Goal: Task Accomplishment & Management: Manage account settings

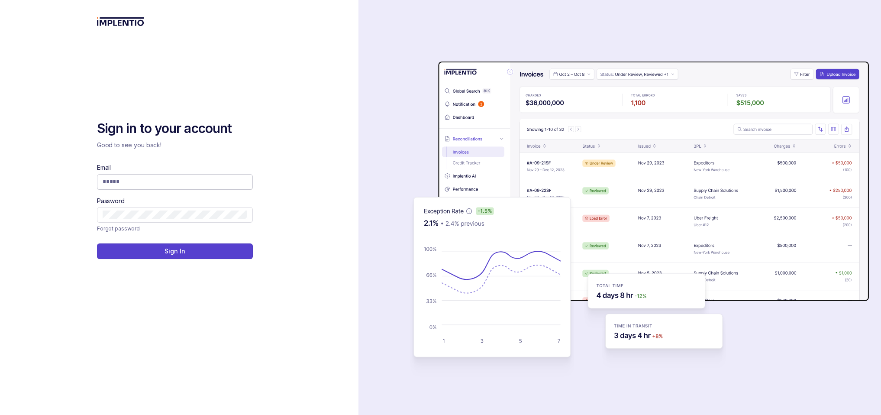
click at [193, 181] on input "Email" at bounding box center [175, 181] width 145 height 9
type input "**********"
click at [190, 250] on button "Sign In" at bounding box center [175, 251] width 156 height 16
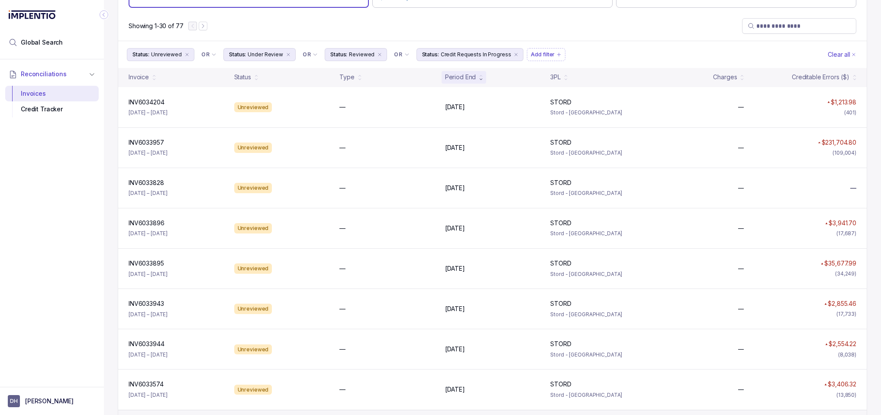
scroll to position [75, 0]
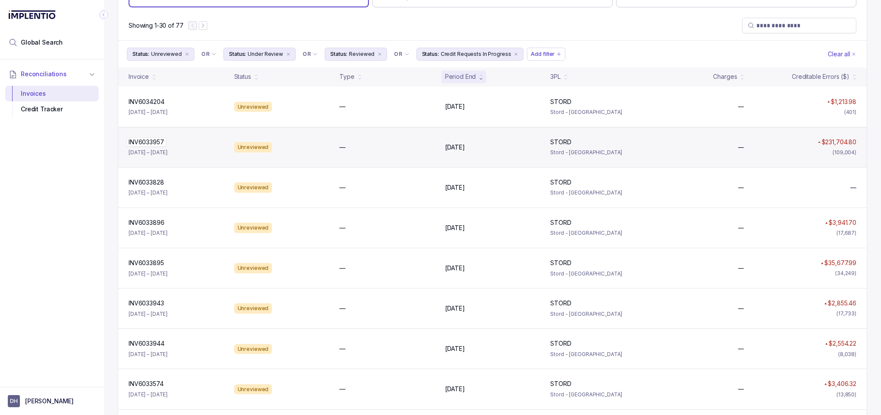
click at [155, 142] on p "INV6033957" at bounding box center [146, 142] width 40 height 10
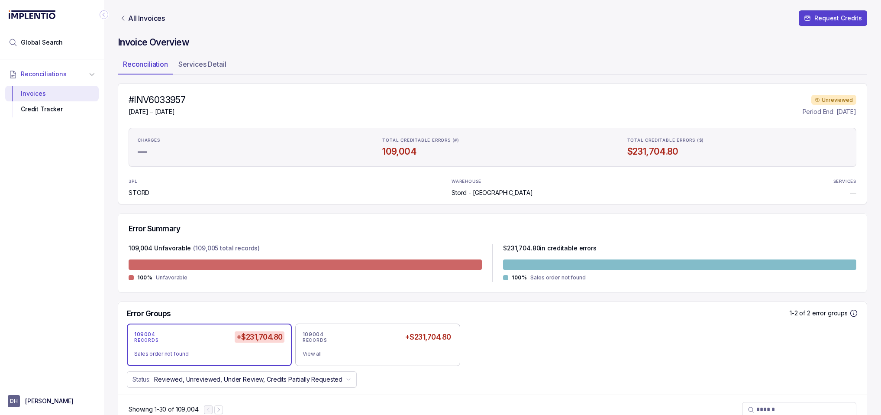
click at [122, 17] on icon "Link All Invoices" at bounding box center [122, 18] width 7 height 7
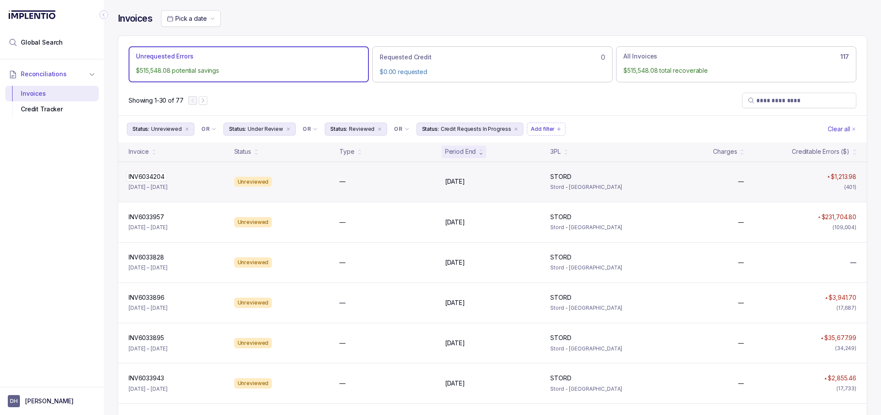
click at [134, 176] on p "INV6034204" at bounding box center [146, 177] width 40 height 10
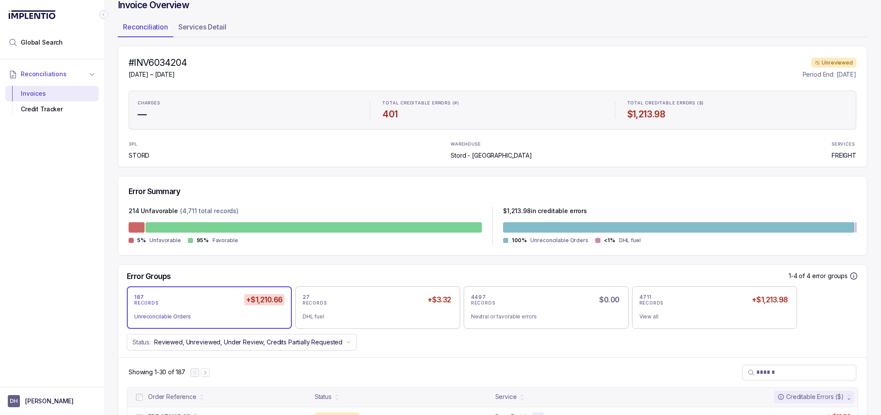
scroll to position [19, 0]
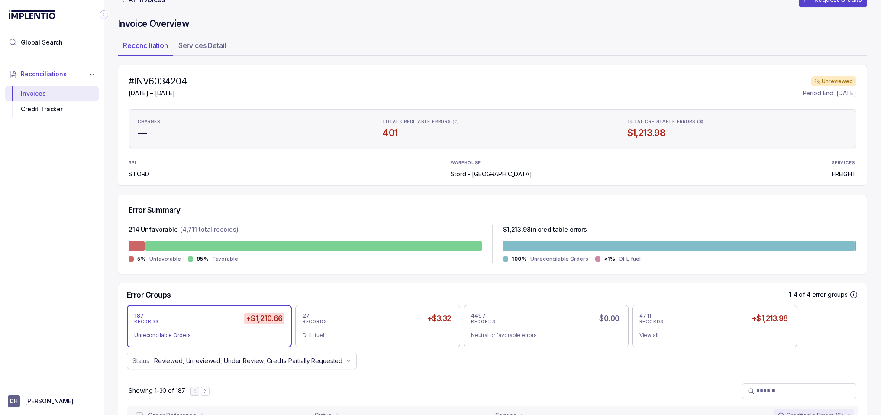
click at [183, 337] on div "Unreconcilable Orders" at bounding box center [205, 335] width 143 height 9
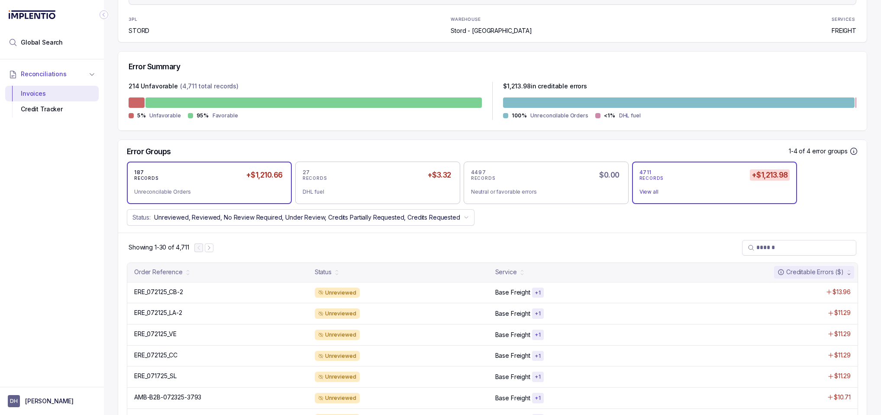
scroll to position [164, 0]
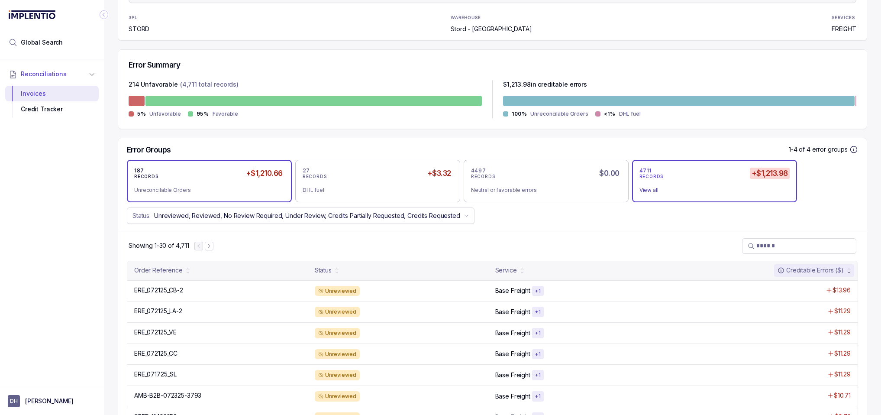
click at [235, 176] on div "187 RECORDS +$1,210.66" at bounding box center [209, 173] width 150 height 12
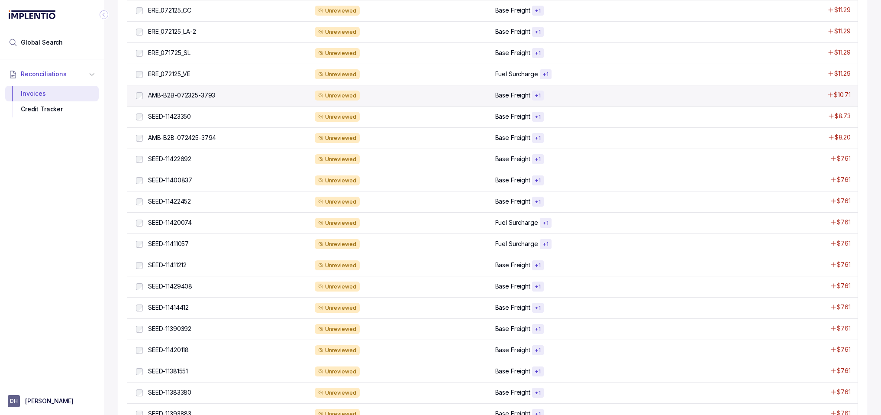
scroll to position [464, 0]
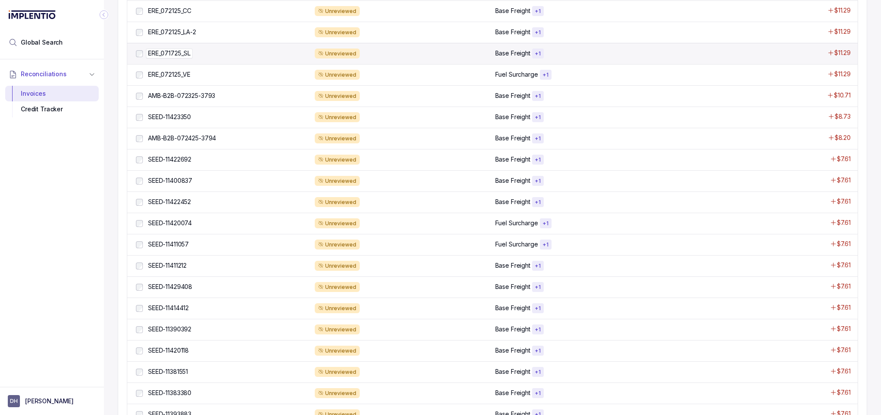
click at [177, 57] on p "ERE_071725_SL" at bounding box center [169, 53] width 47 height 10
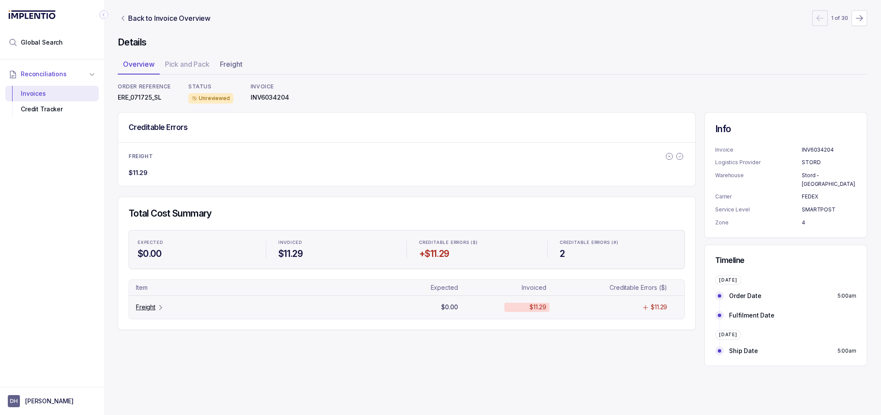
click at [138, 306] on p "Freight" at bounding box center [145, 307] width 19 height 9
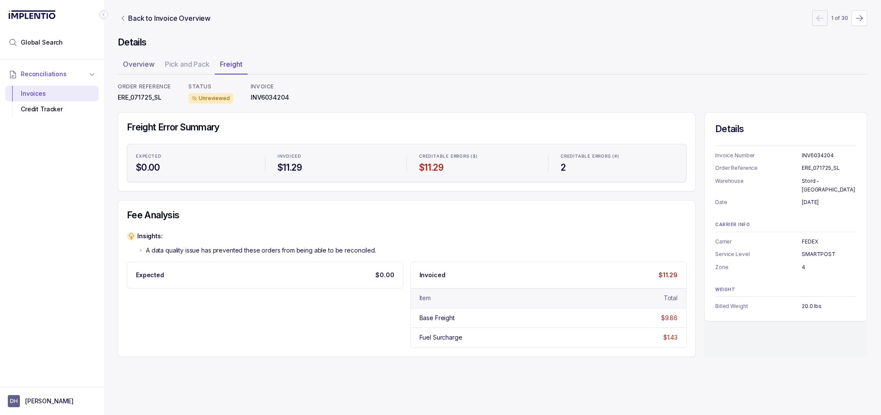
click at [265, 94] on p "INV6034204" at bounding box center [270, 97] width 39 height 9
copy p "INV6034204"
click at [147, 96] on p "ERE_071725_SL" at bounding box center [144, 97] width 53 height 9
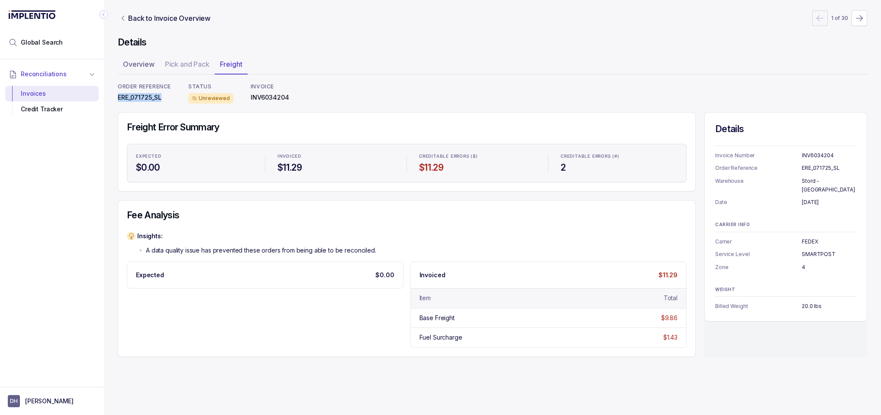
copy p "ERE_071725_SL"
click at [121, 16] on icon "Link Back to Invoice Overview" at bounding box center [122, 18] width 7 height 7
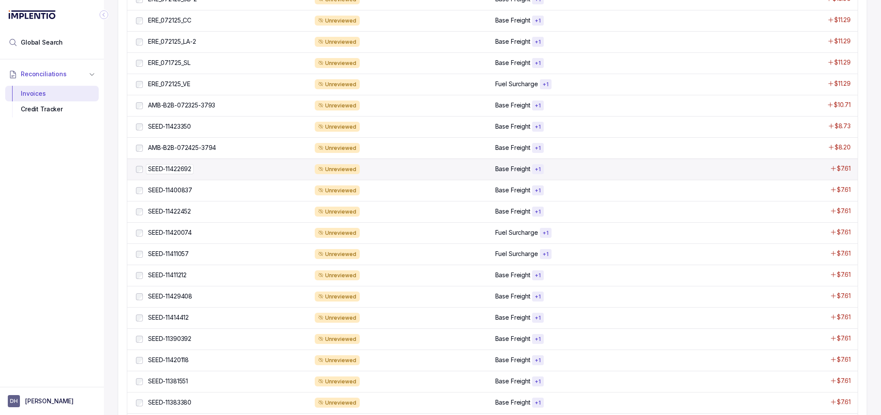
scroll to position [497, 0]
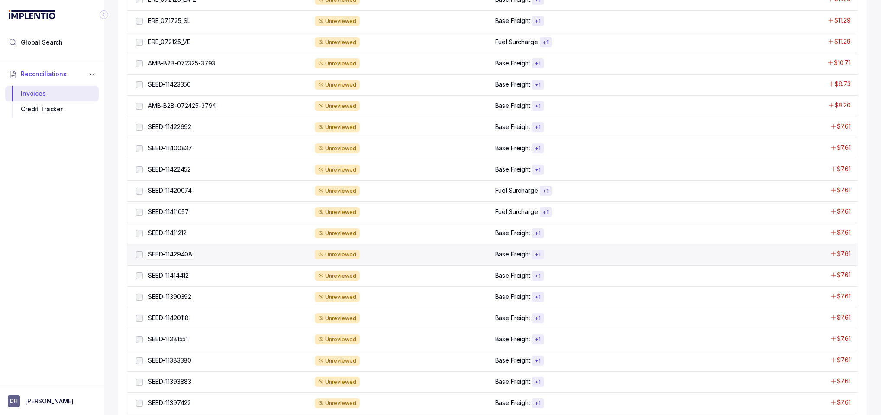
click at [158, 254] on p "SEED-11429408" at bounding box center [170, 254] width 48 height 10
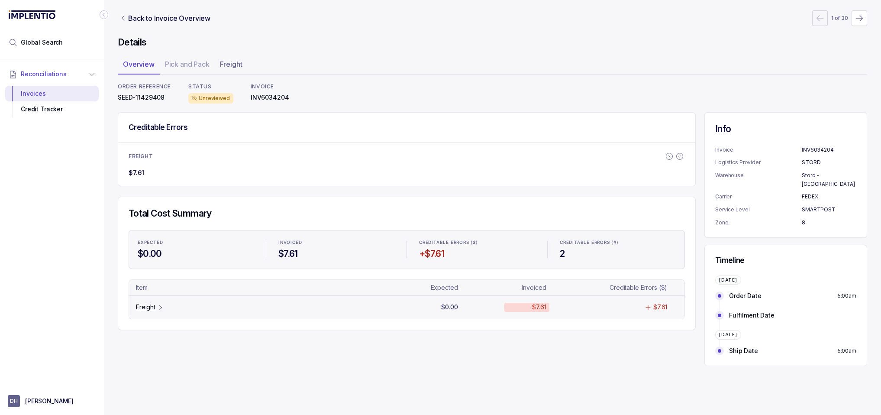
click at [146, 308] on p "Freight" at bounding box center [145, 307] width 19 height 9
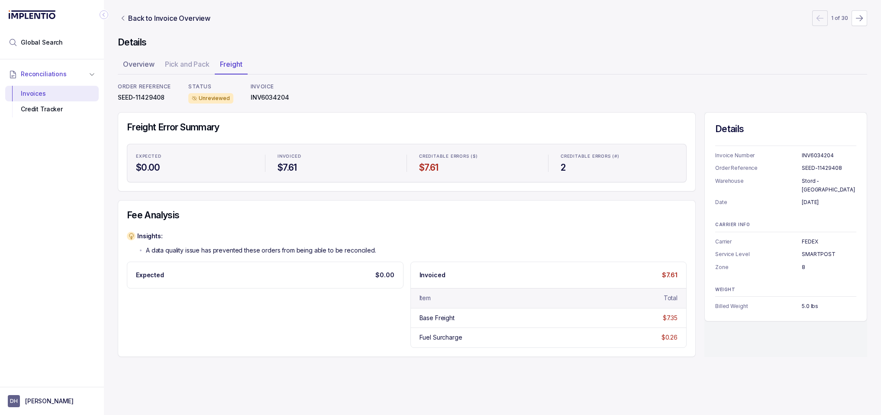
click at [105, 15] on icon "Collapse Icon" at bounding box center [104, 14] width 9 height 9
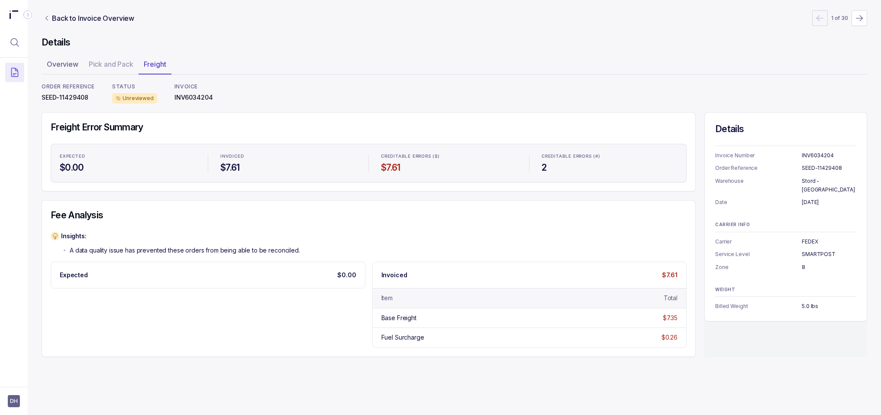
click at [809, 167] on p "SEED-11429408" at bounding box center [829, 168] width 55 height 9
click at [811, 167] on p "SEED-11429408" at bounding box center [829, 168] width 55 height 9
drag, startPoint x: 841, startPoint y: 167, endPoint x: 802, endPoint y: 167, distance: 39.4
click at [802, 167] on p "SEED-11429408" at bounding box center [829, 168] width 55 height 9
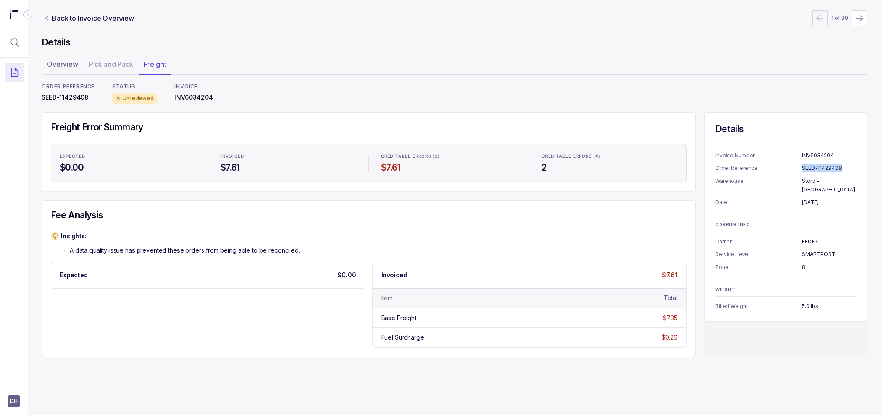
copy p "SEED-11429408"
click at [813, 302] on p "5.0 lbs" at bounding box center [829, 306] width 55 height 9
click at [46, 17] on icon "Link Back to Invoice Overview" at bounding box center [46, 18] width 7 height 7
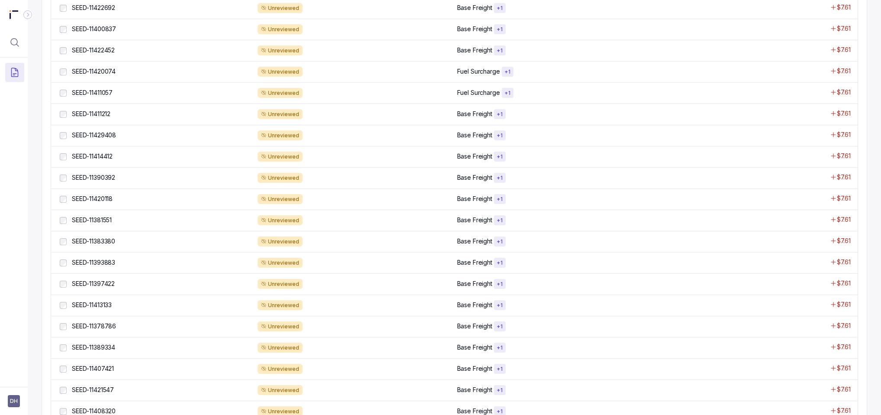
scroll to position [685, 0]
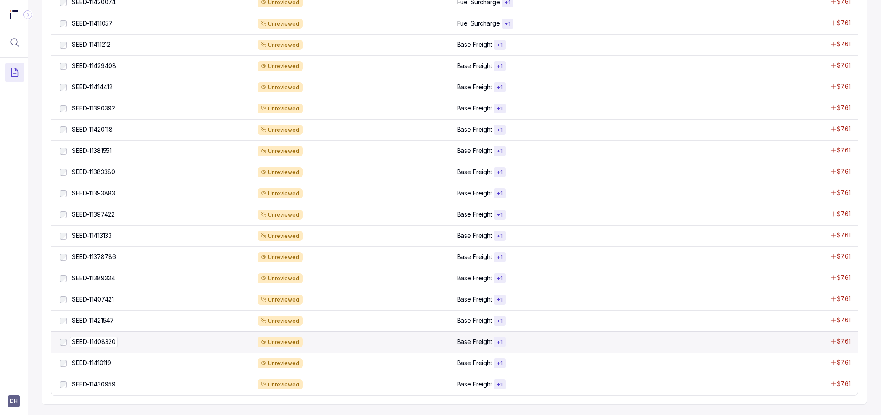
click at [87, 342] on p "SEED-11408320" at bounding box center [94, 342] width 48 height 10
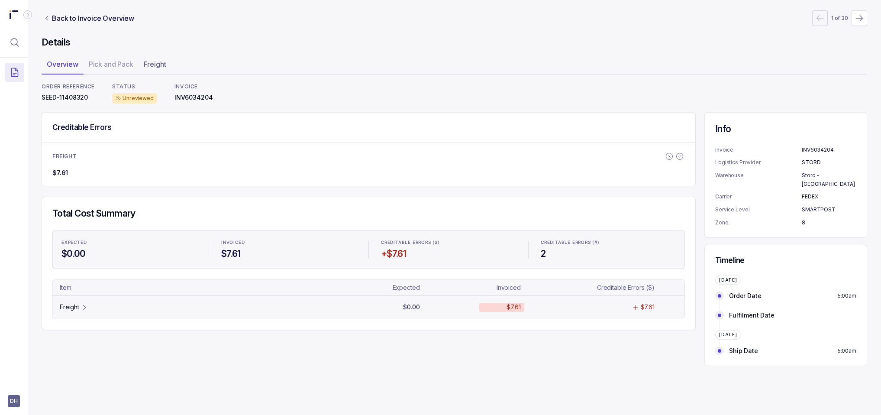
click at [68, 307] on p "Freight" at bounding box center [69, 307] width 19 height 9
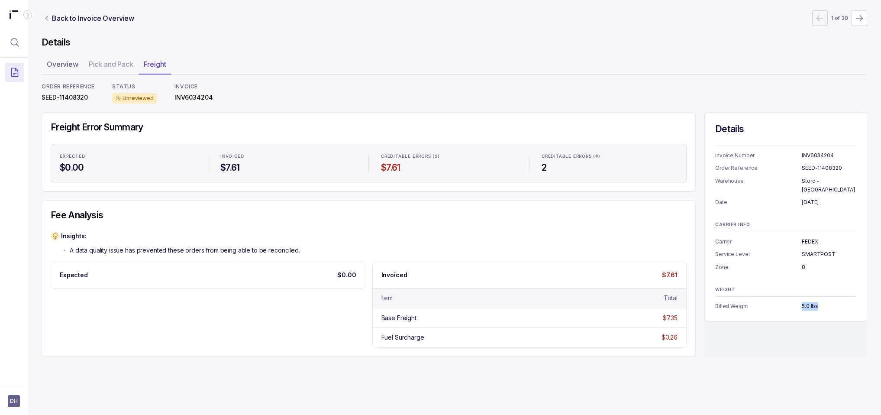
drag, startPoint x: 798, startPoint y: 299, endPoint x: 830, endPoint y: 301, distance: 32.5
click at [830, 302] on li "Billed Weight 5.0 lbs" at bounding box center [785, 306] width 141 height 9
click at [105, 68] on ul "Overview Pick and Pack Freight" at bounding box center [454, 65] width 825 height 17
click at [104, 64] on ul "Overview Pick and Pack Freight" at bounding box center [454, 65] width 825 height 17
click at [68, 64] on p "Overview" at bounding box center [63, 64] width 32 height 10
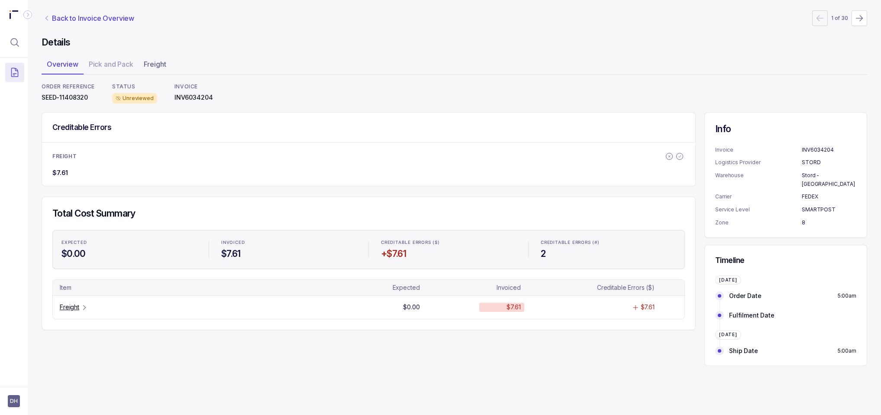
click at [52, 18] on p "Back to Invoice Overview" at bounding box center [93, 18] width 82 height 10
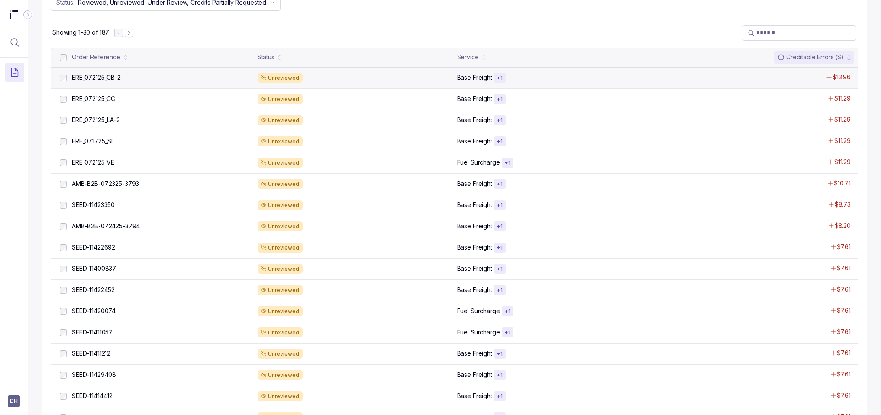
scroll to position [376, 0]
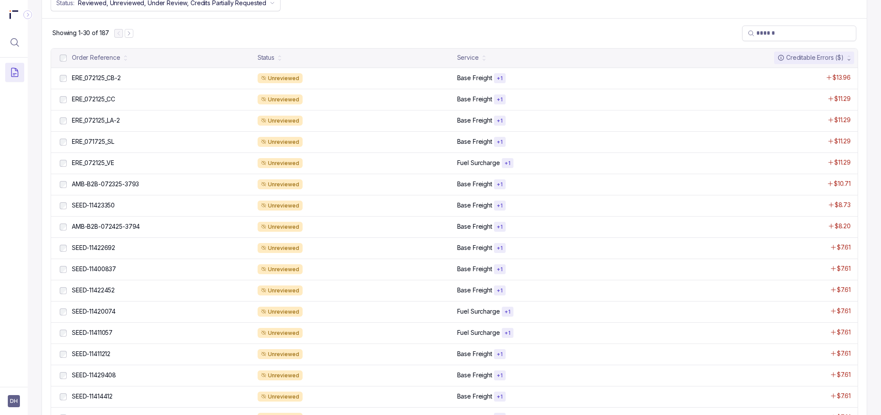
click at [847, 58] on icon at bounding box center [848, 59] width 3 height 3
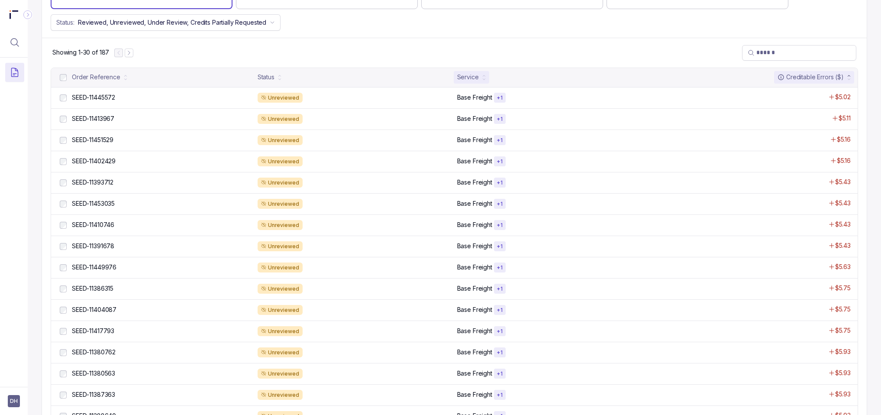
scroll to position [355, 0]
click at [470, 78] on div "Service" at bounding box center [468, 78] width 22 height 9
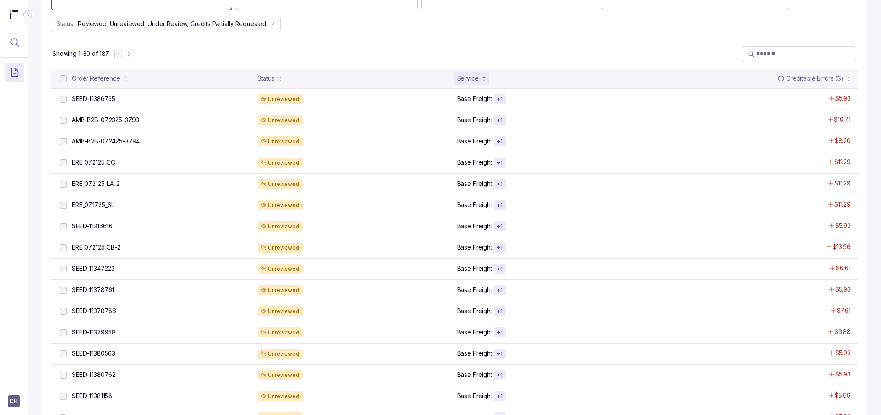
click at [482, 76] on icon at bounding box center [483, 76] width 3 height 3
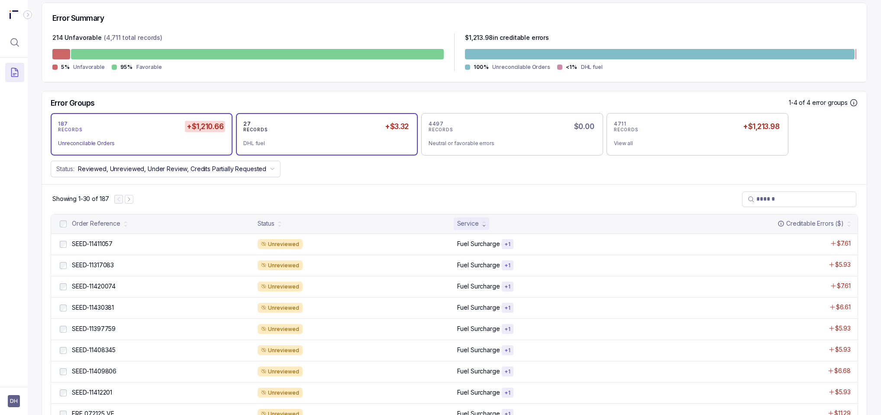
scroll to position [209, 0]
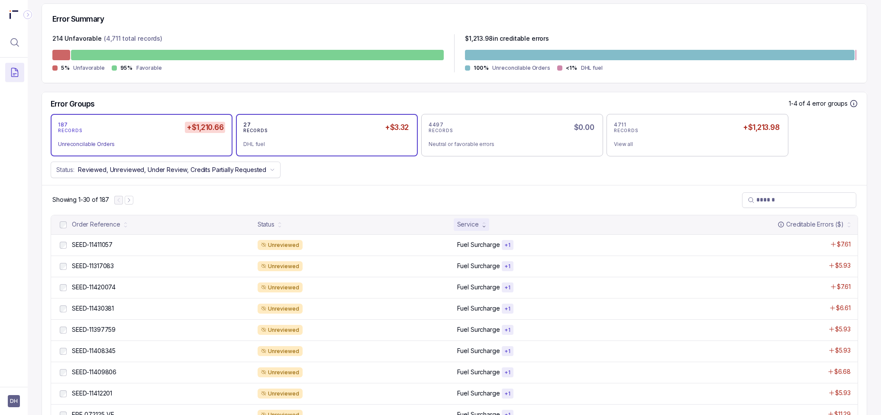
click at [309, 144] on div "DHL fuel" at bounding box center [323, 144] width 160 height 9
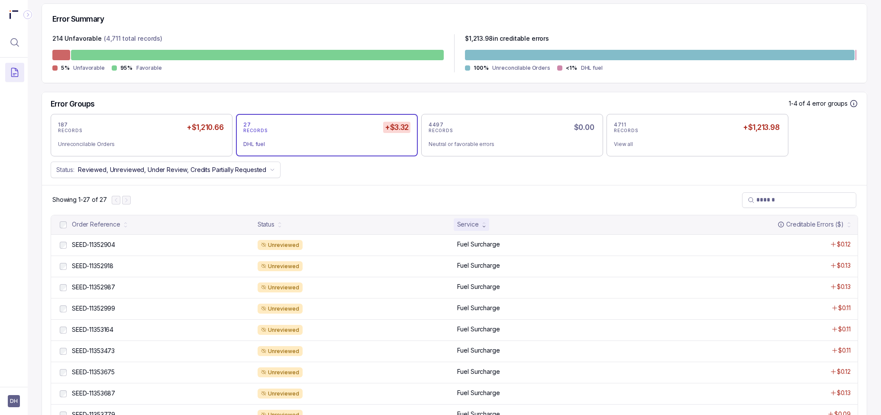
scroll to position [192, 0]
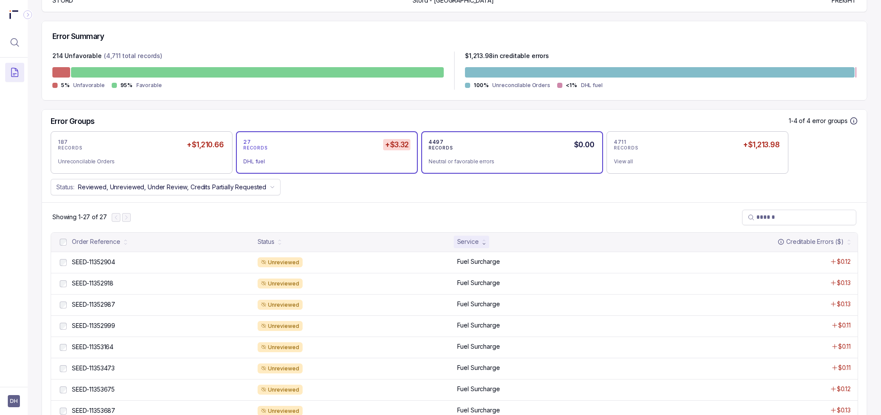
click at [508, 163] on div "Neutral or favorable errors" at bounding box center [508, 161] width 160 height 9
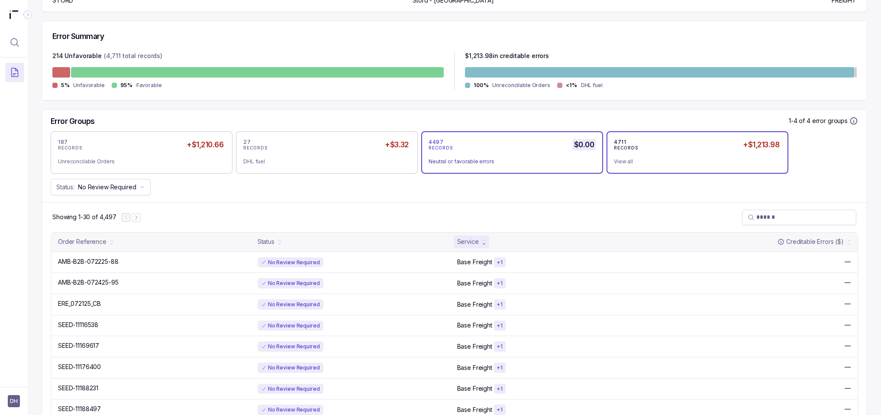
click at [661, 160] on div "View all" at bounding box center [694, 161] width 160 height 9
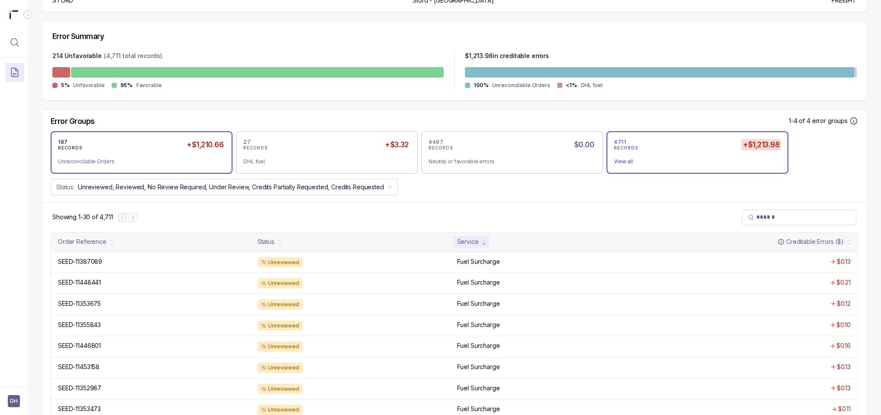
click at [138, 152] on div "187 RECORDS +$1,210.66 Unreconcilable Orders" at bounding box center [141, 152] width 167 height 28
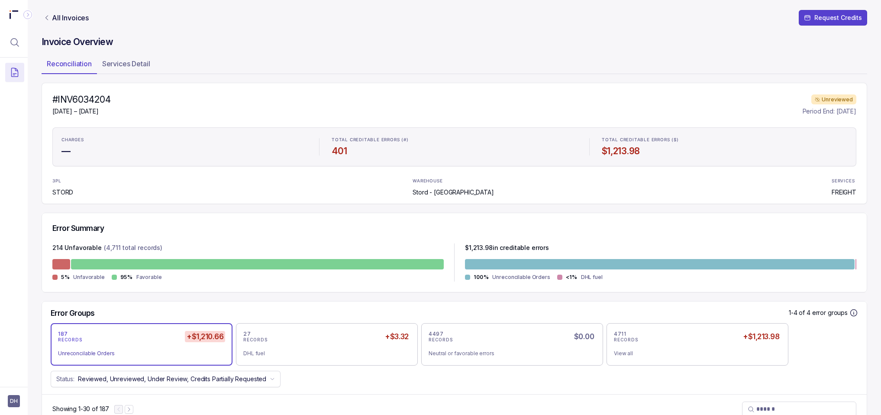
scroll to position [0, 0]
click at [46, 17] on icon "Link All Invoices" at bounding box center [46, 18] width 7 height 7
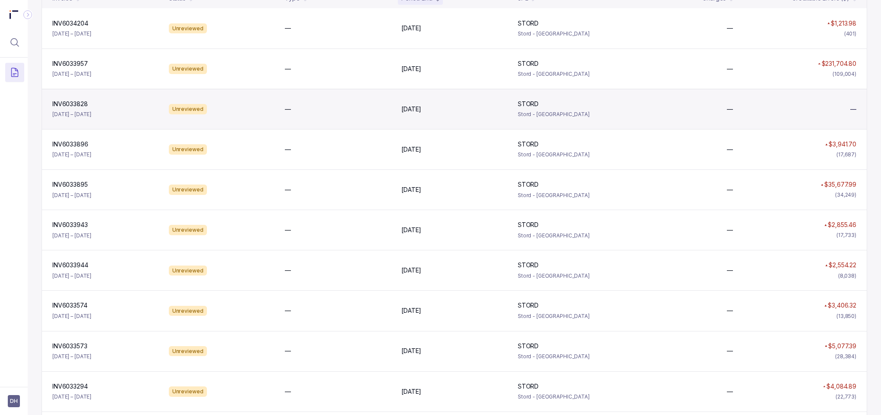
scroll to position [159, 0]
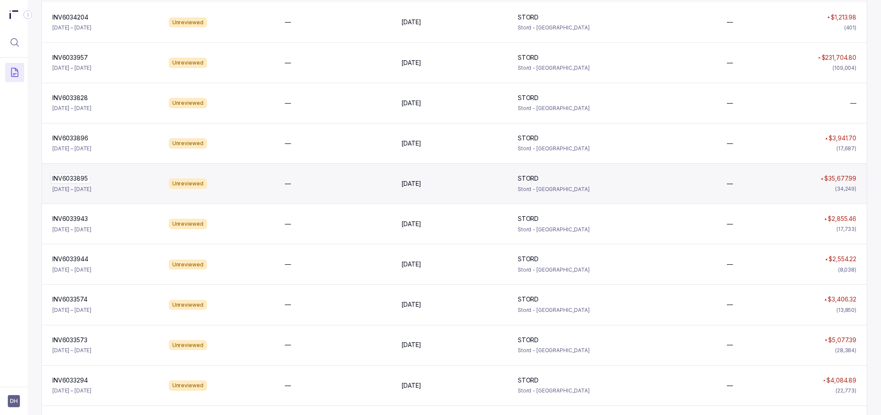
click at [64, 176] on p "INV6033895" at bounding box center [70, 179] width 40 height 10
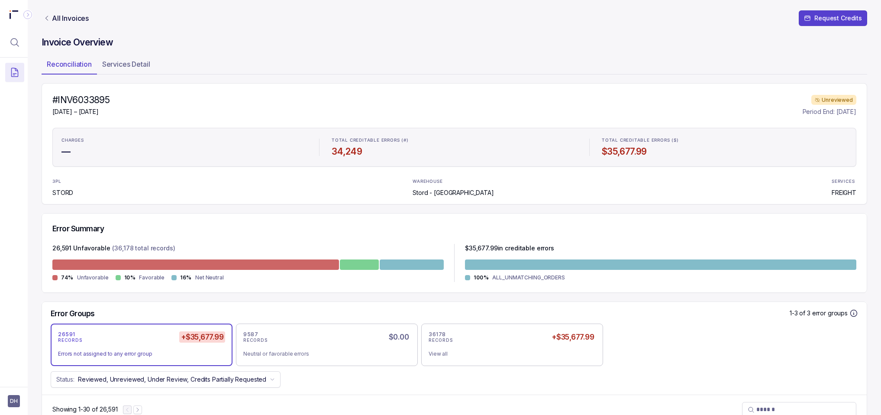
click at [89, 100] on h4 "#INV6033895" at bounding box center [80, 100] width 57 height 12
copy h4 "INV6033895"
click at [46, 18] on icon "Link All Invoices" at bounding box center [47, 18] width 2 height 4
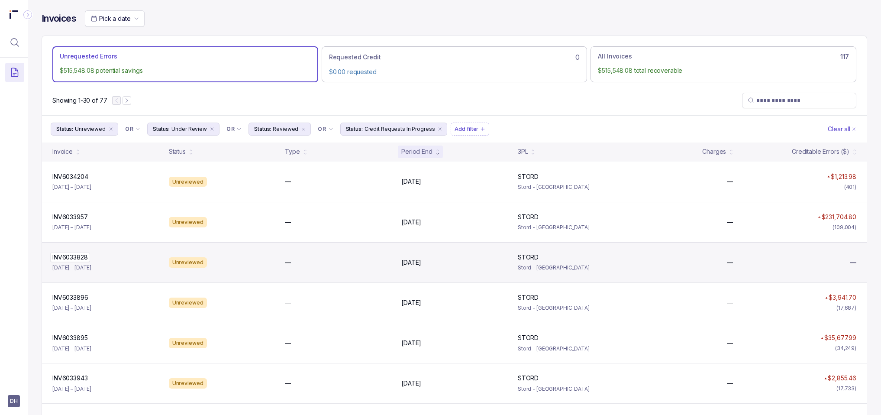
click at [65, 256] on p "INV6033828" at bounding box center [70, 257] width 40 height 10
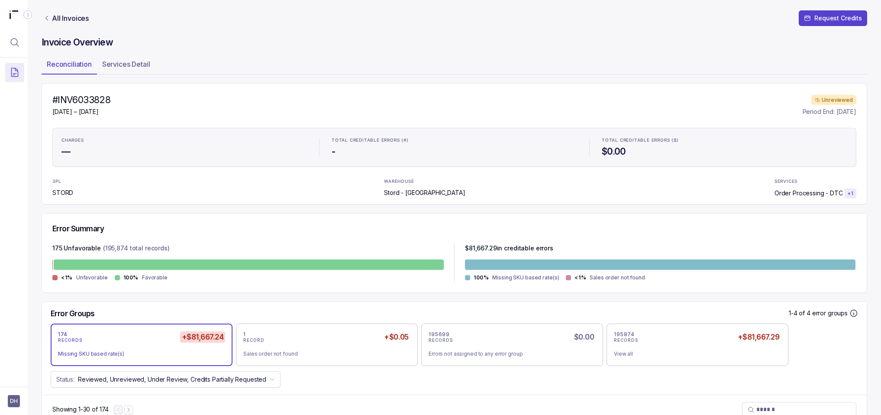
click at [47, 19] on icon "Link All Invoices" at bounding box center [47, 18] width 2 height 4
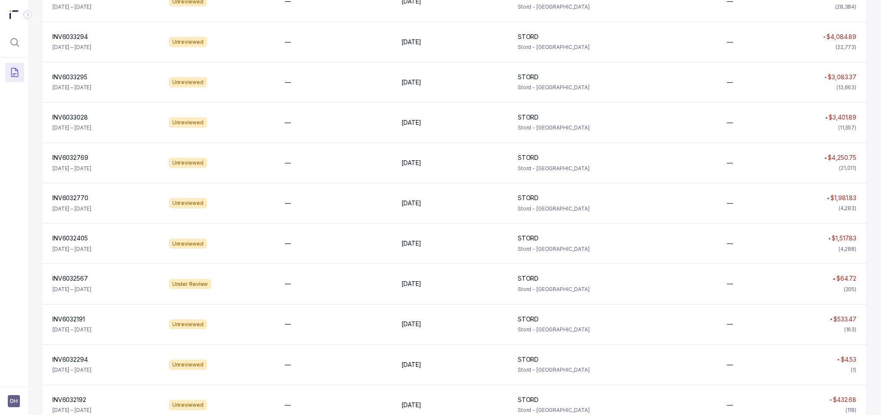
scroll to position [504, 0]
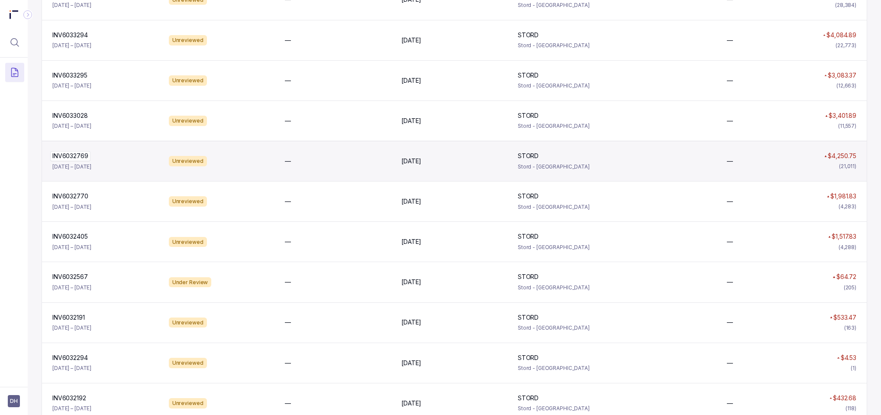
click at [64, 155] on p "INV6032769" at bounding box center [70, 156] width 40 height 10
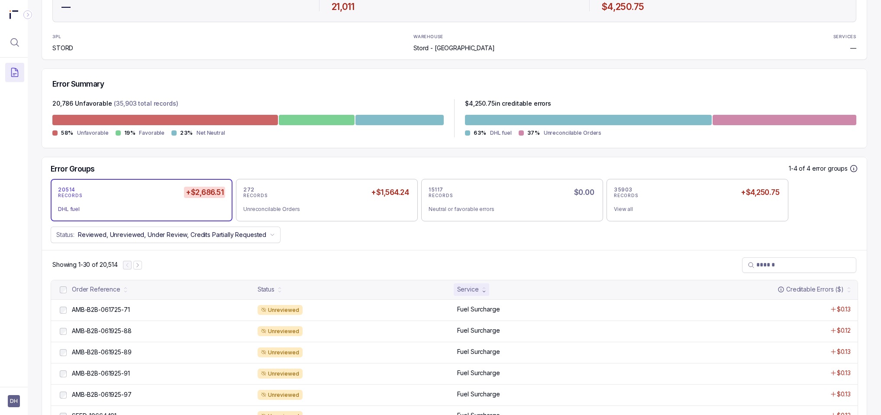
scroll to position [146, 0]
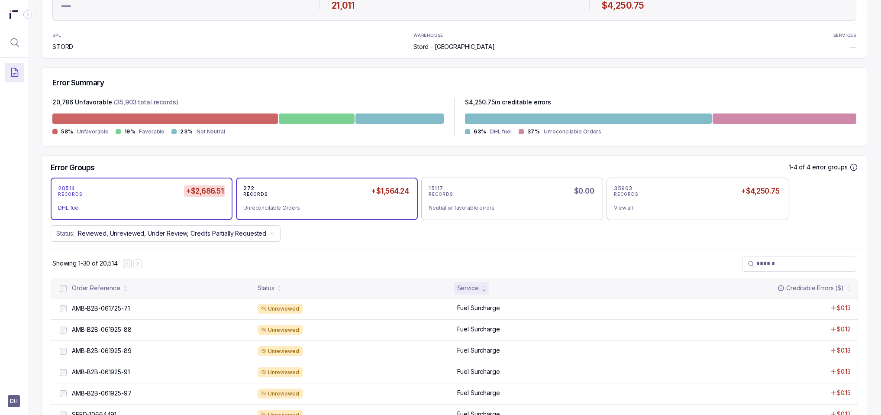
click at [314, 199] on div "272 RECORDS +$1,564.24 Unreconcilable Orders" at bounding box center [326, 199] width 167 height 28
click at [126, 200] on div "20514 RECORDS +$2,686.51 DHL fuel" at bounding box center [141, 199] width 167 height 28
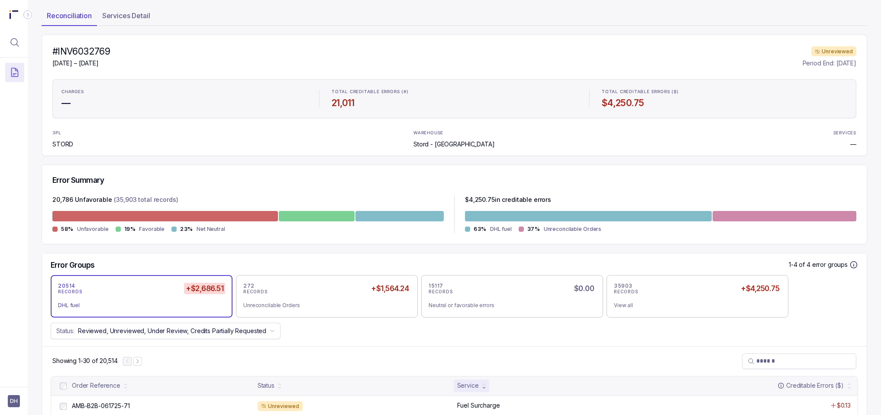
scroll to position [0, 0]
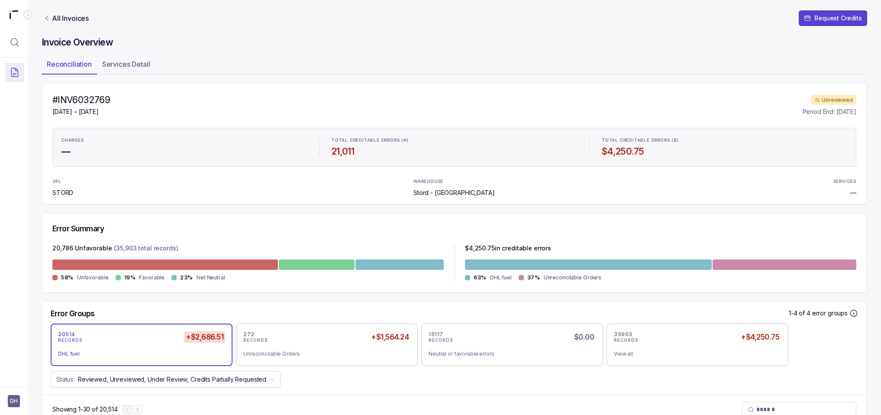
click at [45, 19] on icon "Link All Invoices" at bounding box center [46, 18] width 7 height 7
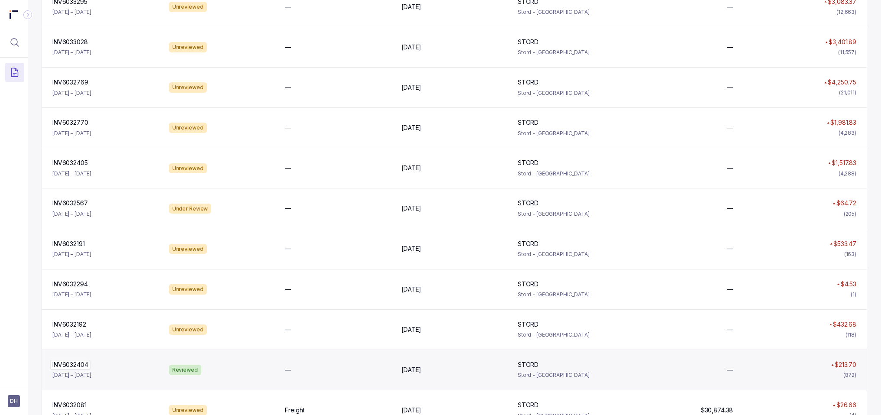
scroll to position [546, 0]
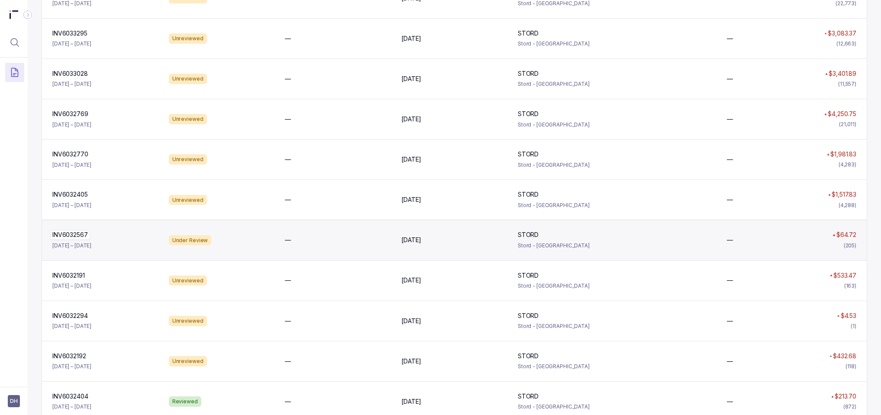
click at [69, 234] on p "INV6032567" at bounding box center [70, 235] width 40 height 10
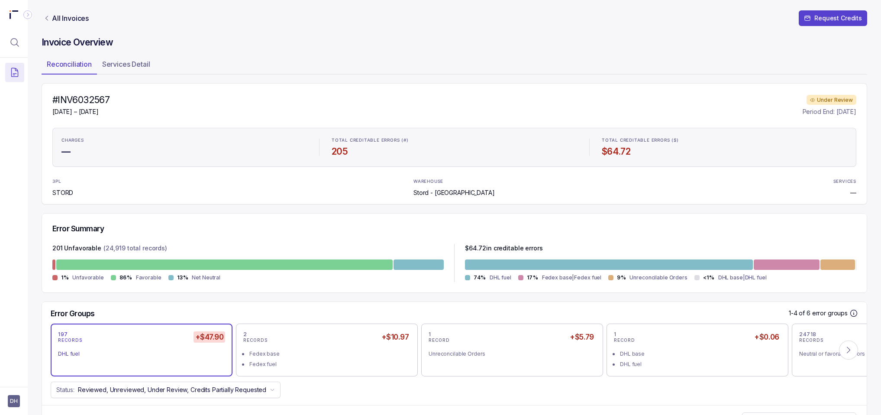
click at [49, 17] on icon "Link All Invoices" at bounding box center [46, 18] width 7 height 7
click at [54, 18] on p "All Invoices" at bounding box center [70, 18] width 37 height 9
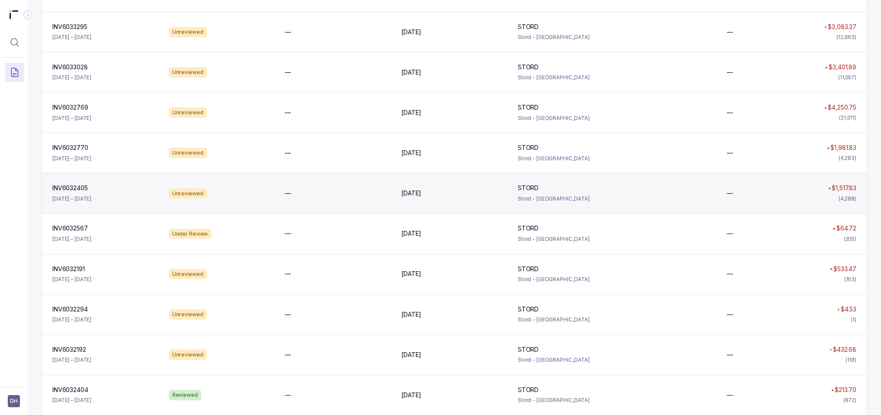
scroll to position [537, 0]
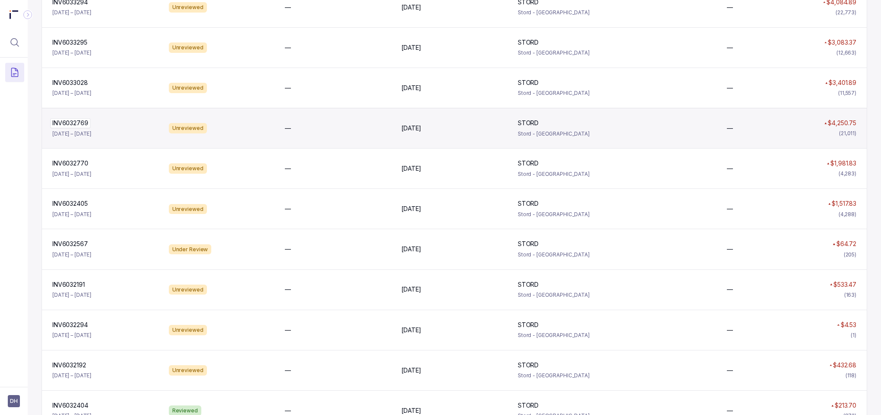
click at [69, 120] on p "INV6032769" at bounding box center [70, 123] width 40 height 10
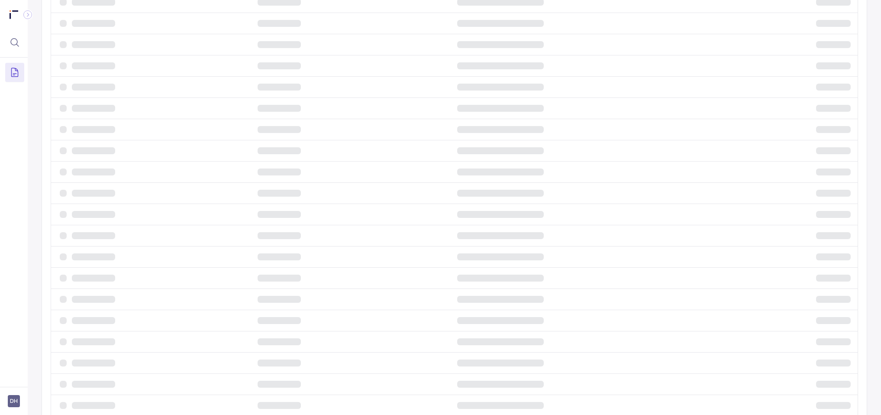
scroll to position [83, 0]
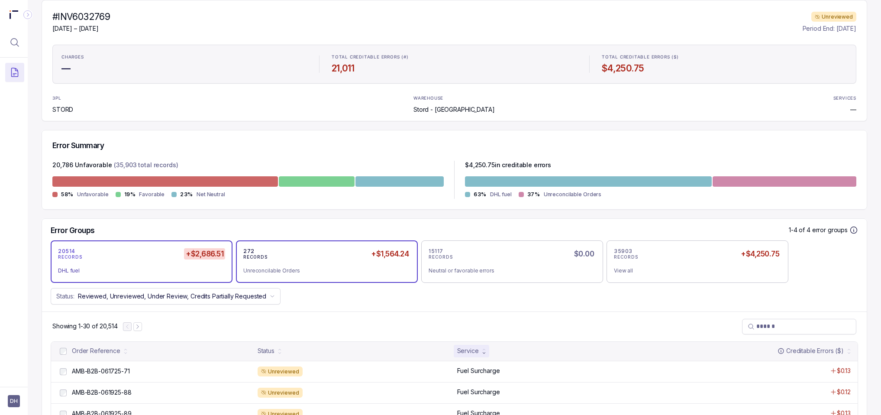
click at [290, 270] on div "Unreconcilable Orders" at bounding box center [323, 270] width 160 height 9
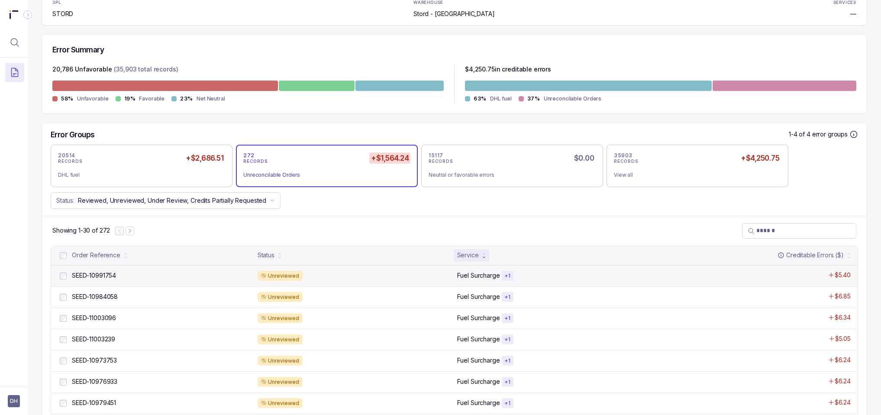
scroll to position [133, 0]
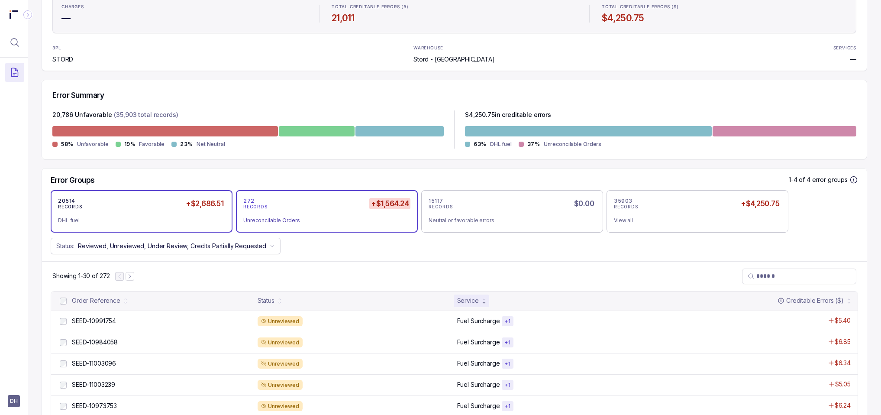
click at [178, 214] on div "20514 RECORDS +$2,686.51 DHL fuel" at bounding box center [141, 211] width 167 height 28
click at [277, 216] on div "Unreconcilable Orders" at bounding box center [323, 220] width 160 height 9
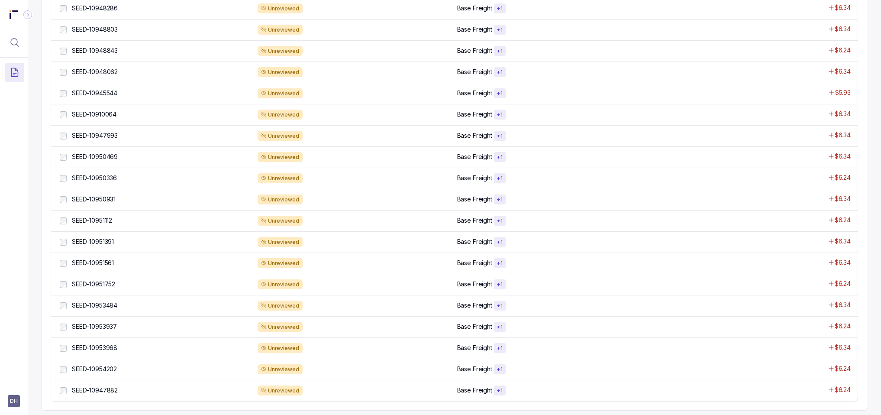
scroll to position [685, 0]
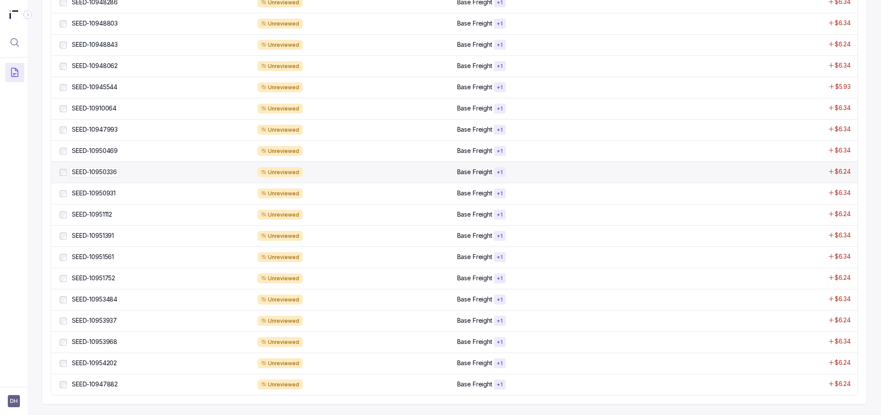
click at [100, 172] on p "SEED-10950336" at bounding box center [94, 172] width 49 height 10
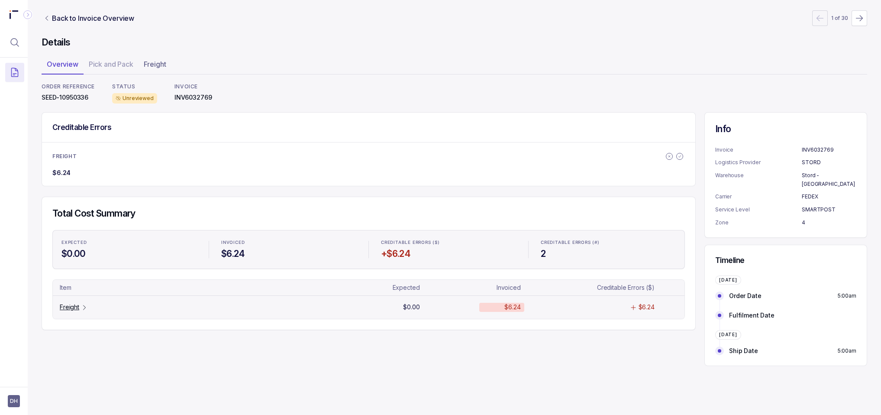
click at [66, 308] on p "Freight" at bounding box center [69, 307] width 19 height 9
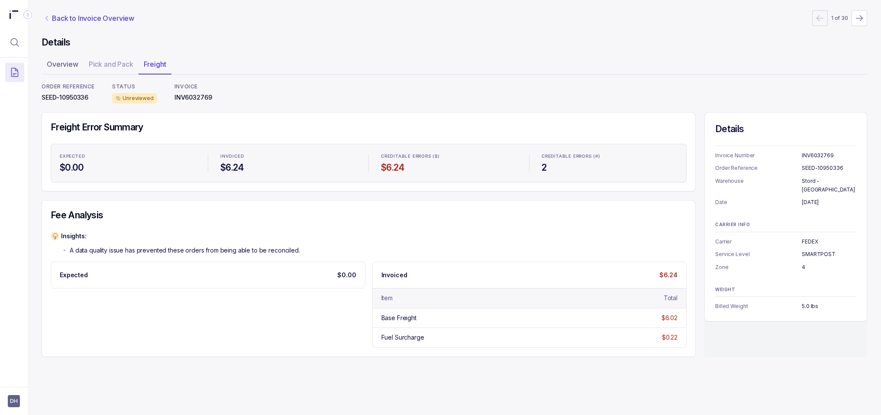
click at [52, 19] on p "Back to Invoice Overview" at bounding box center [93, 18] width 82 height 10
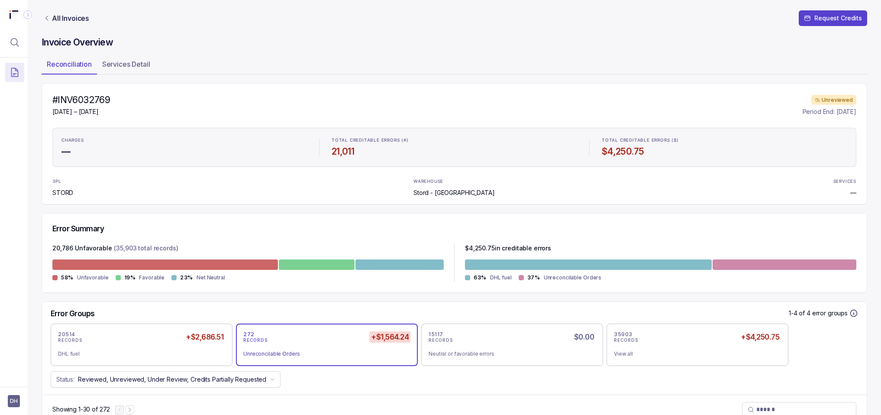
click at [50, 19] on icon "Link All Invoices" at bounding box center [46, 18] width 7 height 7
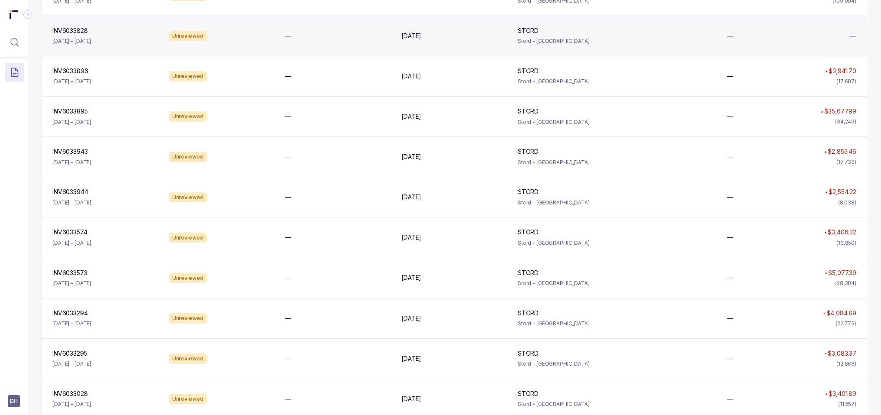
scroll to position [231, 0]
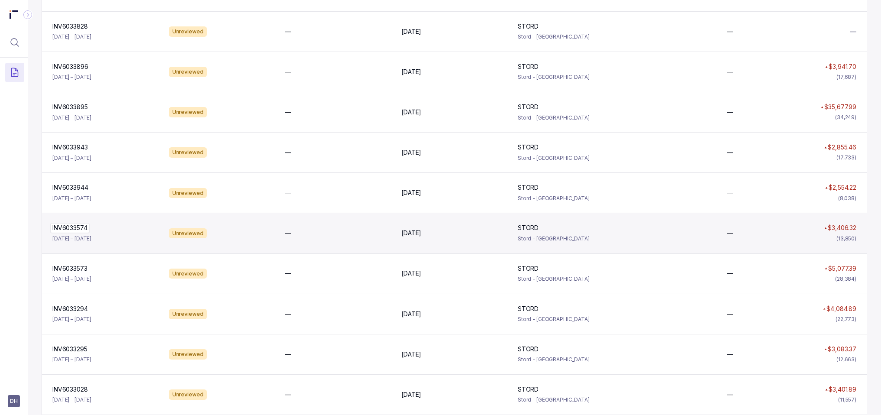
click at [70, 227] on p "INV6033574" at bounding box center [69, 228] width 39 height 10
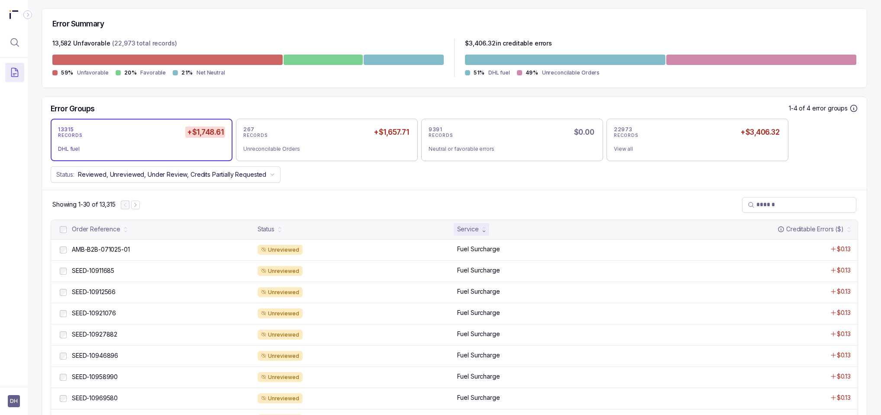
scroll to position [238, 0]
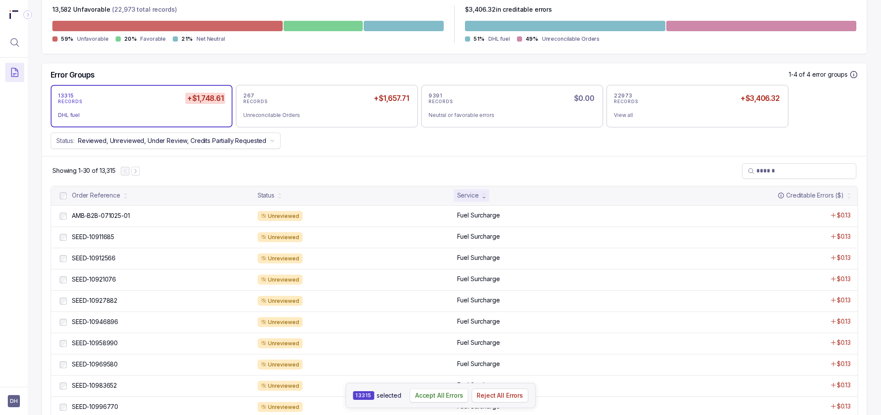
click at [428, 396] on p "Accept All Errors" at bounding box center [439, 395] width 48 height 9
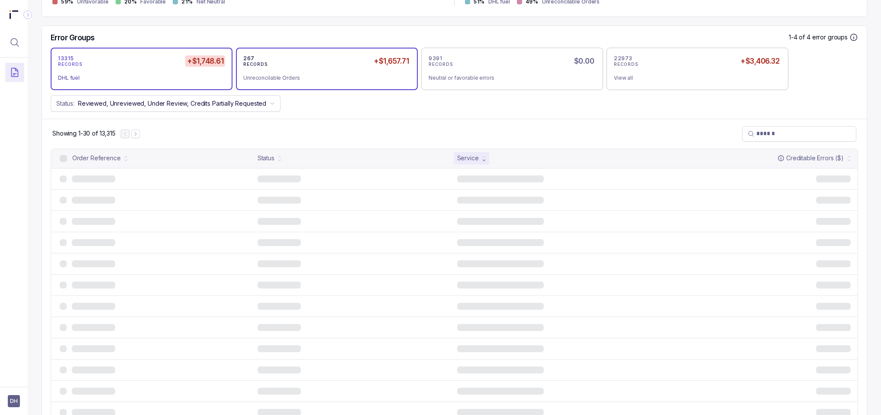
scroll to position [3, 0]
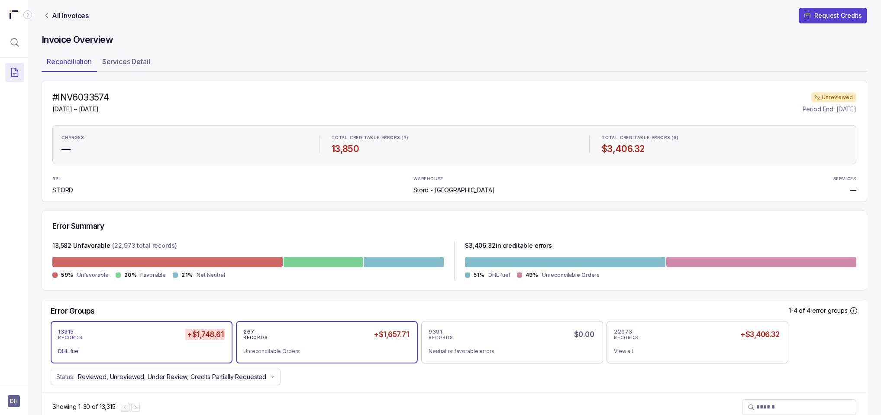
click at [293, 342] on div "267 RECORDS +$1,657.71 Unreconcilable Orders" at bounding box center [326, 342] width 167 height 28
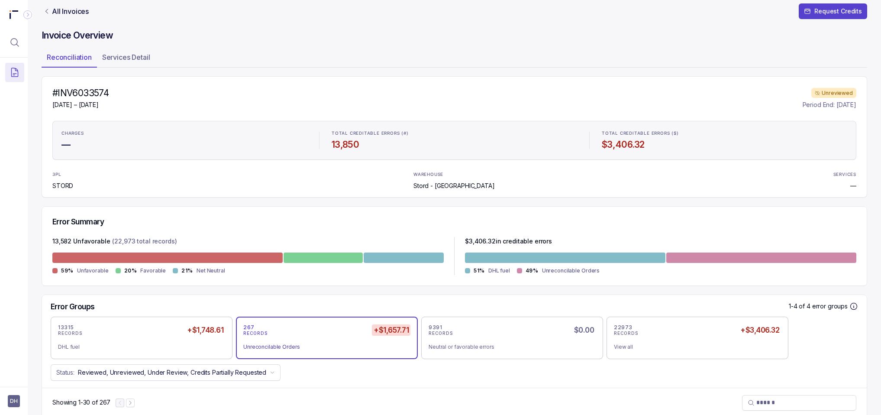
scroll to position [0, 0]
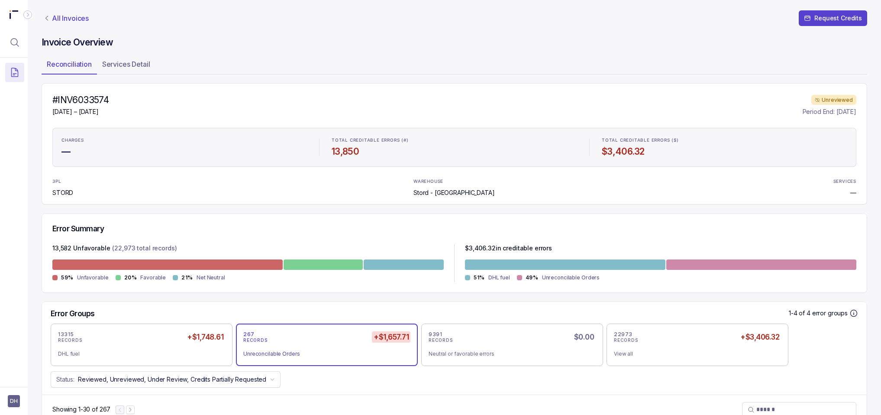
click at [59, 21] on p "All Invoices" at bounding box center [70, 18] width 37 height 9
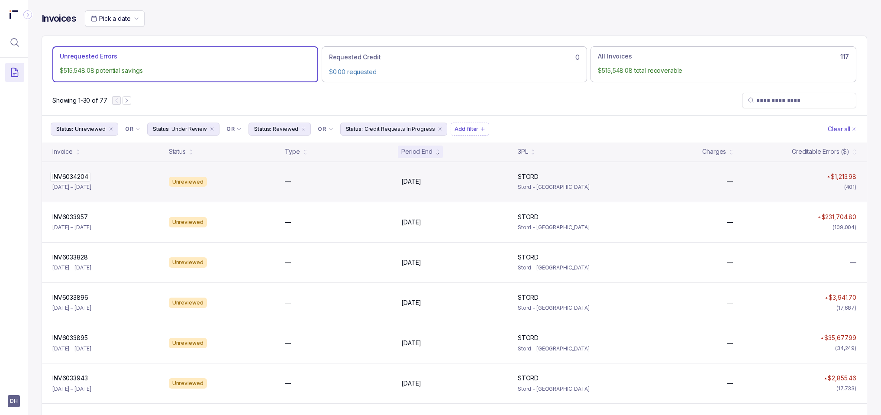
click at [68, 177] on p "INV6034204" at bounding box center [70, 177] width 40 height 10
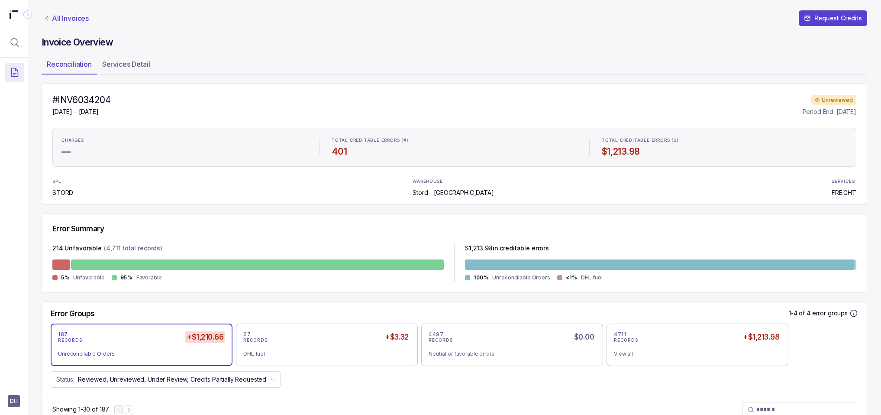
click at [55, 18] on p "All Invoices" at bounding box center [70, 18] width 37 height 9
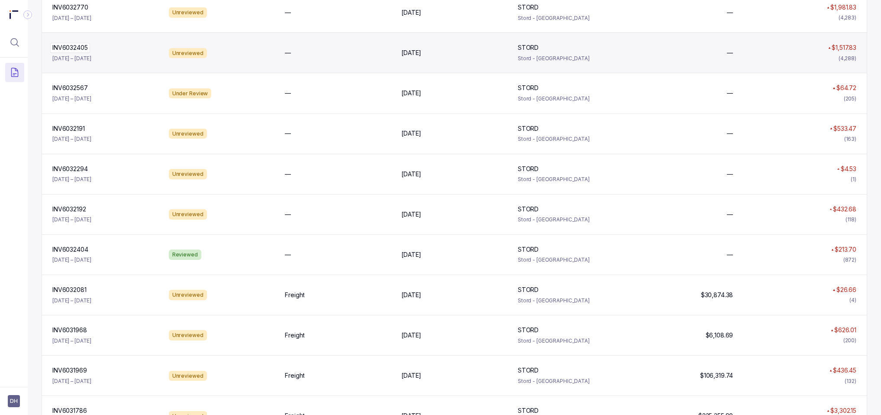
scroll to position [733, 0]
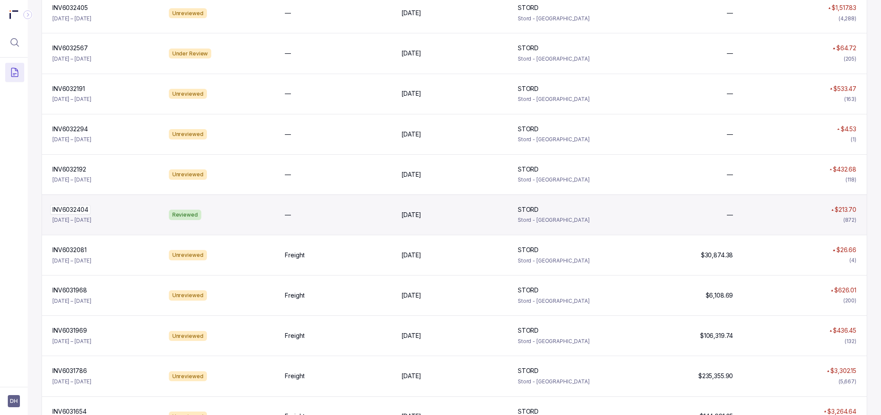
click at [69, 209] on p "INV6032404" at bounding box center [70, 210] width 40 height 10
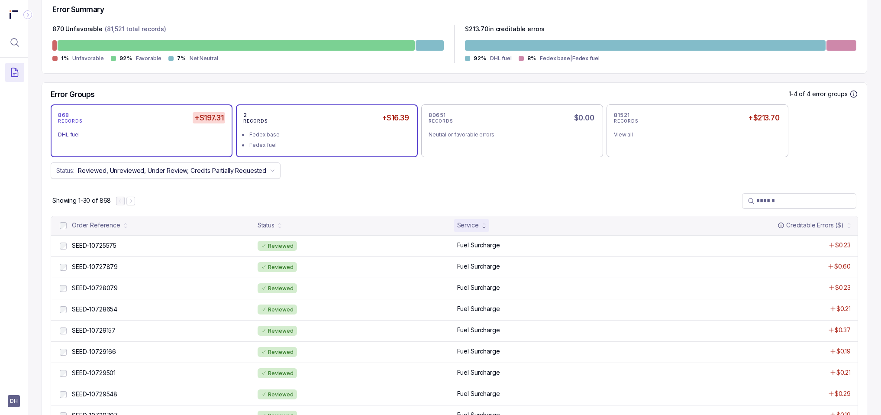
scroll to position [200, 0]
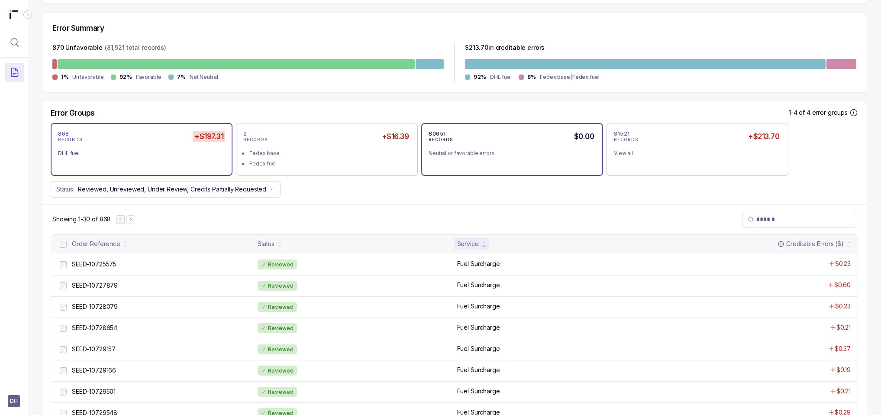
click at [467, 156] on div "Neutral or favorable errors" at bounding box center [508, 153] width 160 height 9
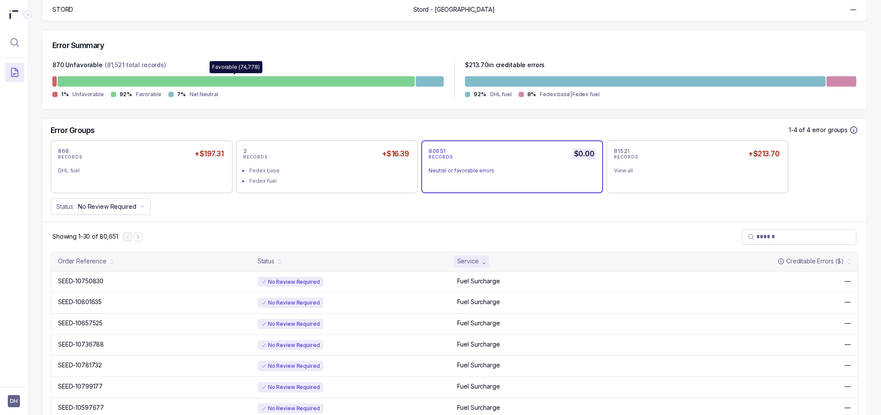
scroll to position [0, 0]
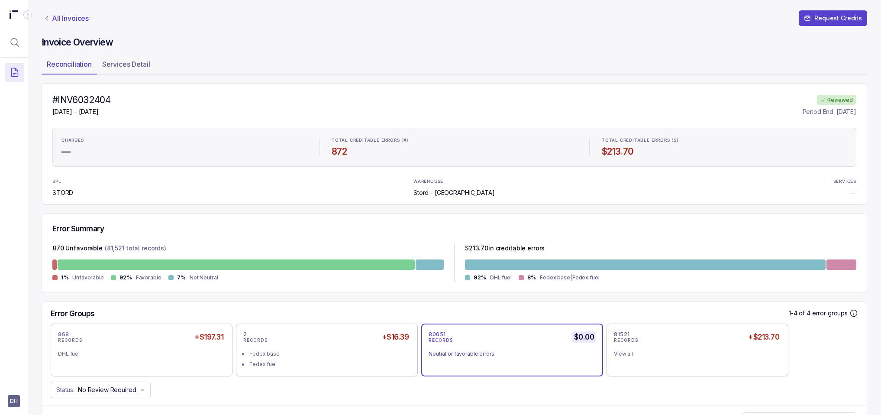
click at [53, 19] on p "All Invoices" at bounding box center [70, 18] width 37 height 9
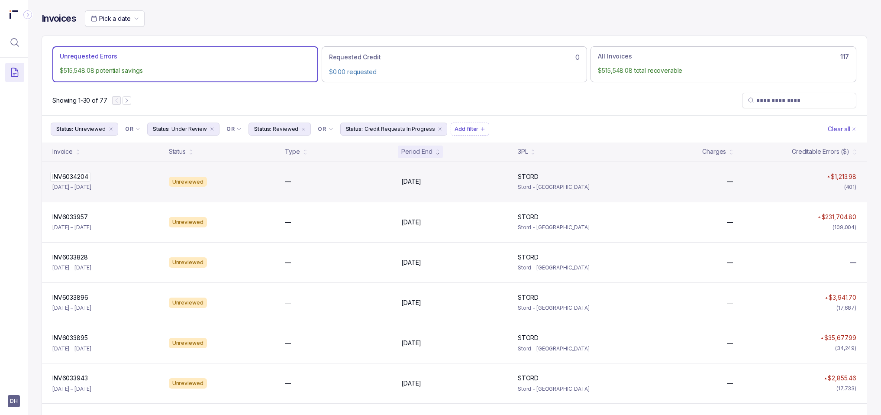
click at [71, 179] on p "INV6034204" at bounding box center [70, 177] width 40 height 10
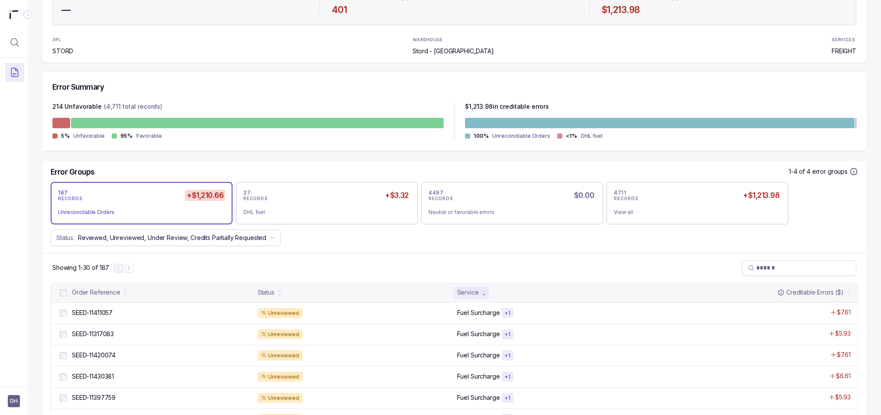
scroll to position [144, 0]
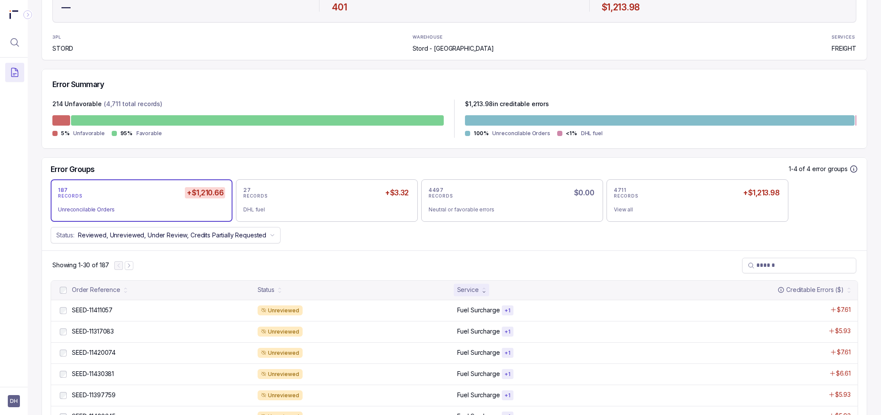
click at [148, 204] on li "Unreconcilable Orders" at bounding box center [141, 209] width 167 height 10
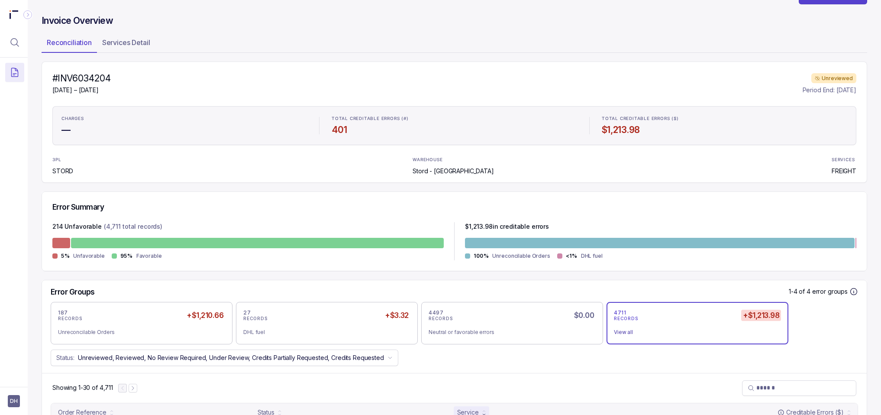
scroll to position [0, 0]
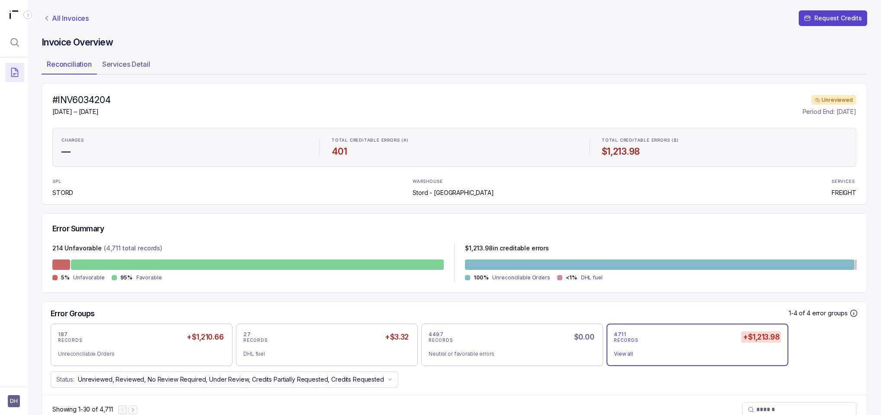
click at [52, 21] on p "All Invoices" at bounding box center [70, 18] width 37 height 9
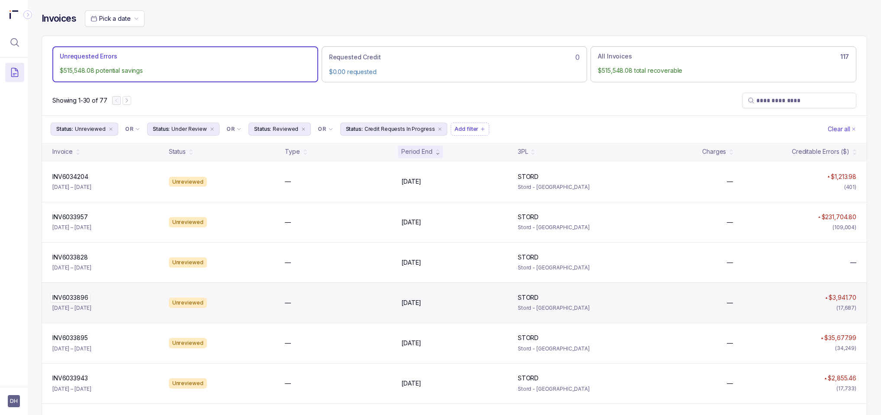
click at [67, 296] on p "INV6033896" at bounding box center [70, 298] width 40 height 10
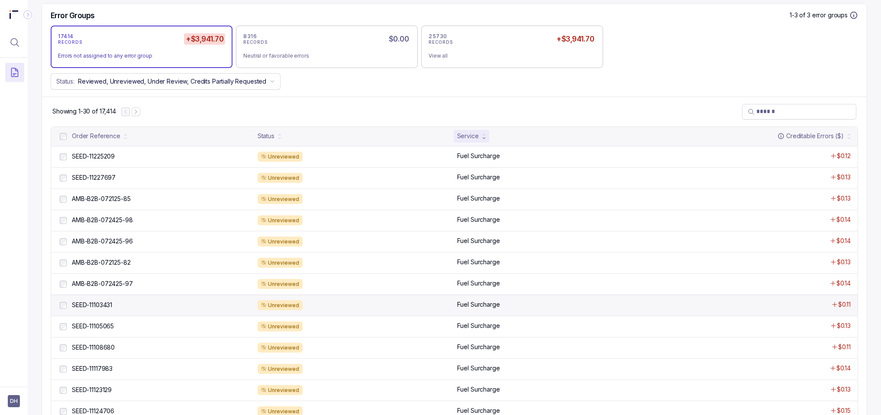
scroll to position [599, 0]
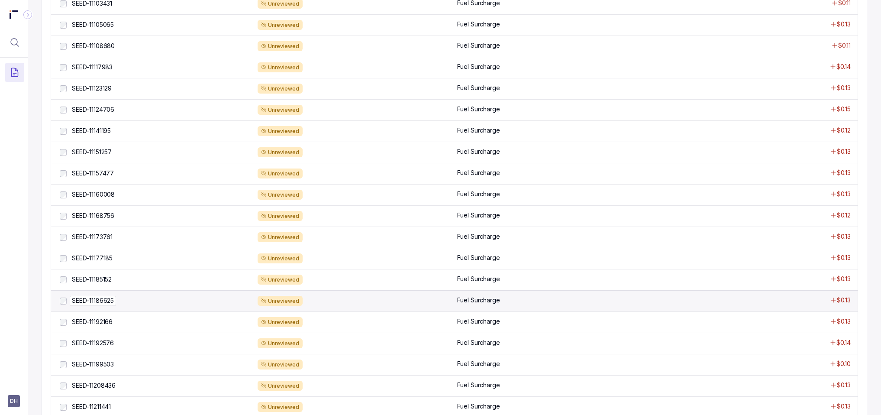
click at [78, 304] on p "SEED-11186625" at bounding box center [93, 301] width 46 height 10
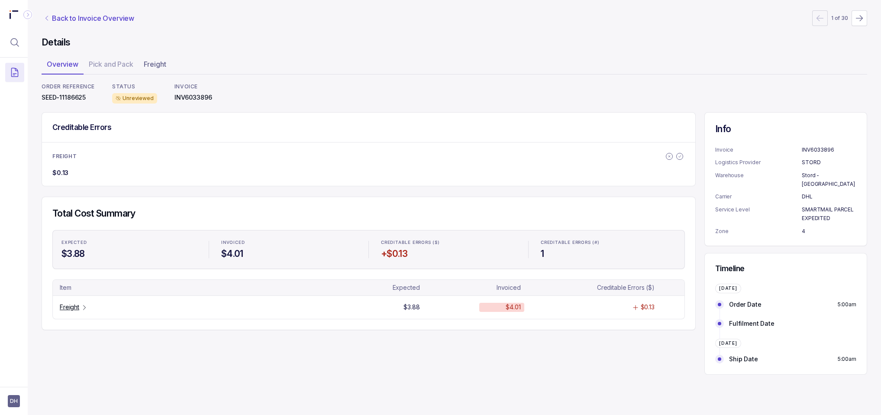
click at [55, 21] on p "Back to Invoice Overview" at bounding box center [93, 18] width 82 height 10
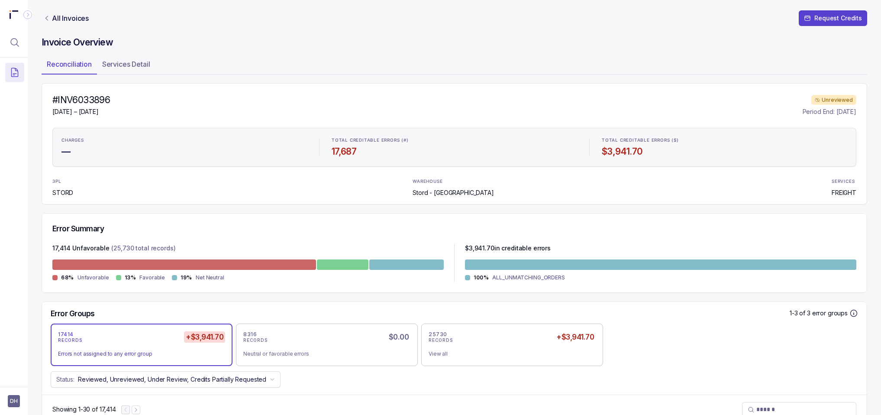
click at [49, 18] on icon "Link All Invoices" at bounding box center [46, 18] width 7 height 7
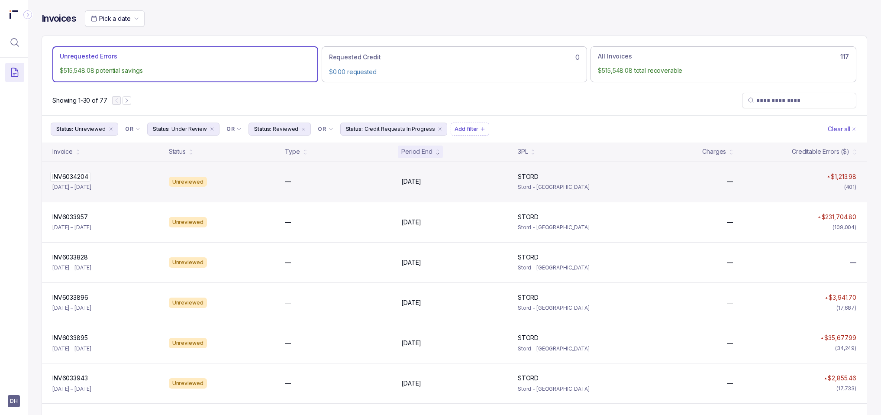
click at [68, 179] on p "INV6034204" at bounding box center [70, 177] width 40 height 10
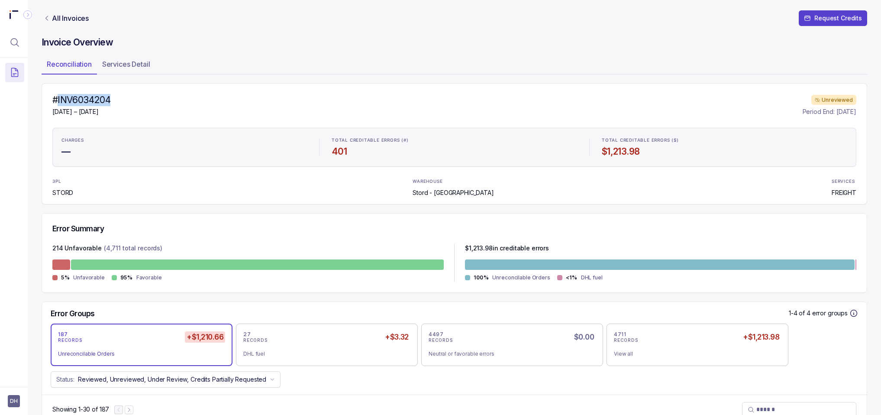
drag, startPoint x: 57, startPoint y: 100, endPoint x: 127, endPoint y: 97, distance: 69.7
click at [127, 97] on div "#INV6034204 [DATE] – [DATE] Unreviewed Period End: [DATE]" at bounding box center [454, 105] width 804 height 23
click at [50, 19] on link "All Invoices" at bounding box center [66, 18] width 49 height 9
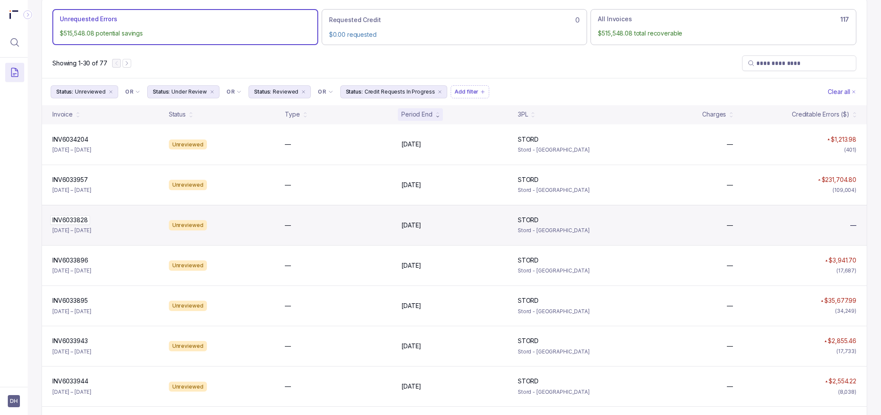
scroll to position [57, 0]
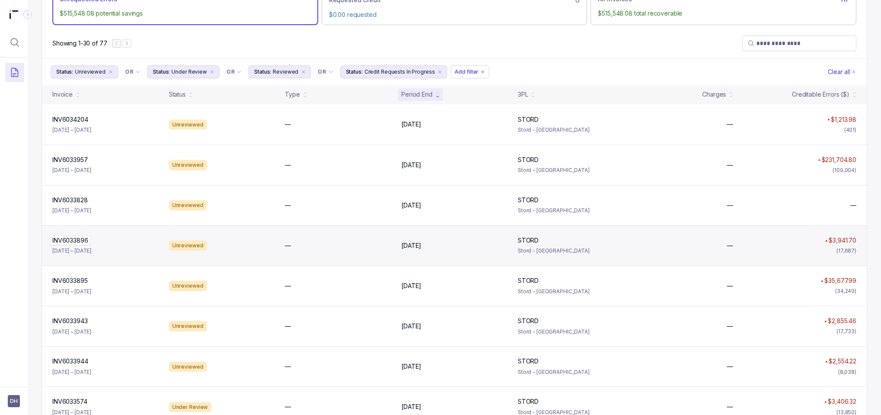
click at [73, 241] on p "INV6033896" at bounding box center [70, 240] width 40 height 10
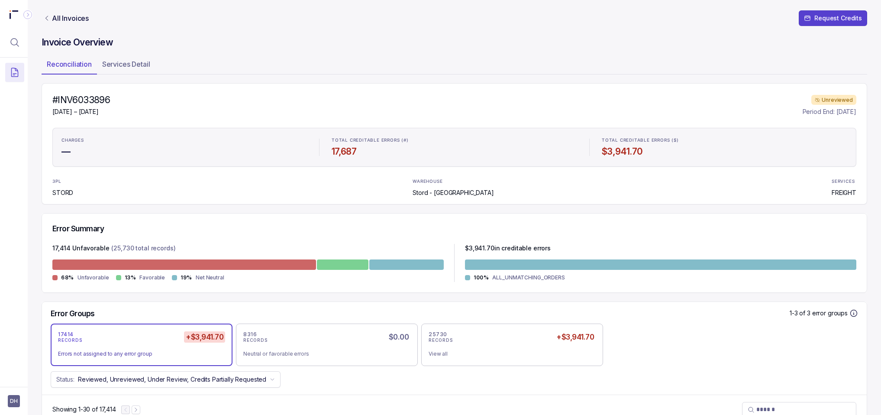
click at [45, 17] on icon "Link All Invoices" at bounding box center [46, 18] width 7 height 7
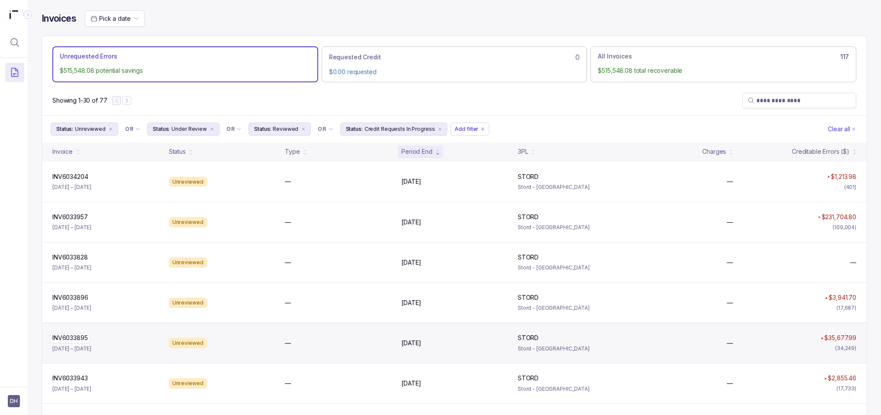
click at [67, 339] on p "INV6033895" at bounding box center [70, 338] width 40 height 10
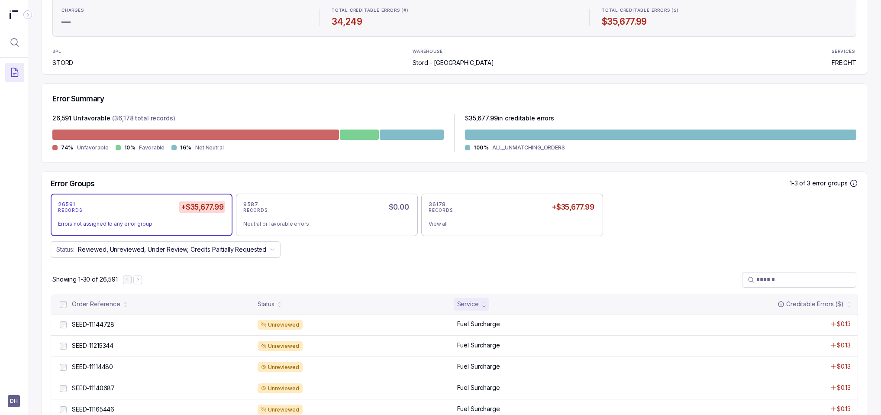
scroll to position [220, 0]
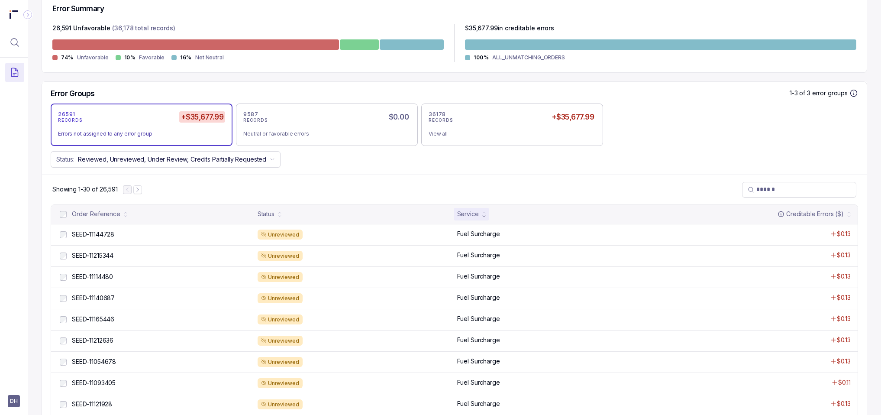
click at [125, 128] on li "Errors not assigned to any error group" at bounding box center [141, 133] width 167 height 10
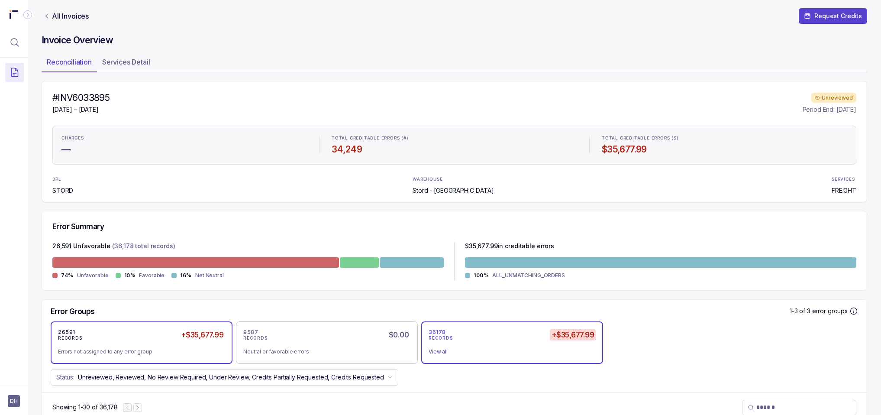
scroll to position [3, 0]
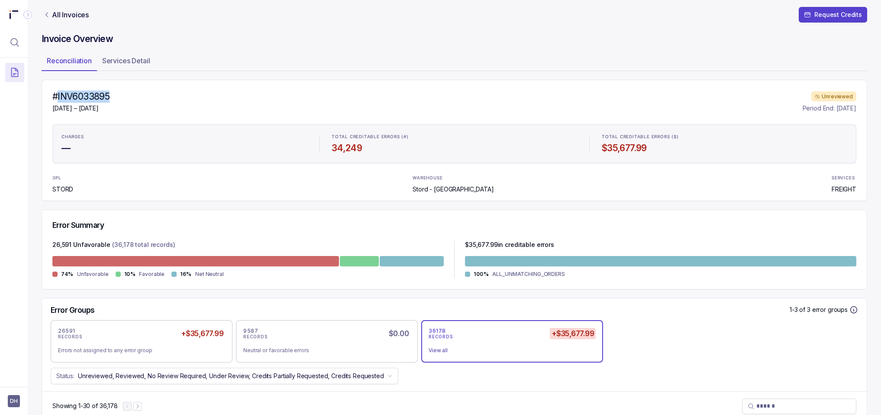
drag, startPoint x: 57, startPoint y: 97, endPoint x: 138, endPoint y: 94, distance: 80.5
click at [138, 94] on div "#INV6033895 [DATE] – [DATE] Unreviewed Period End: [DATE]" at bounding box center [454, 101] width 804 height 23
click at [54, 13] on p "All Invoices" at bounding box center [70, 14] width 37 height 9
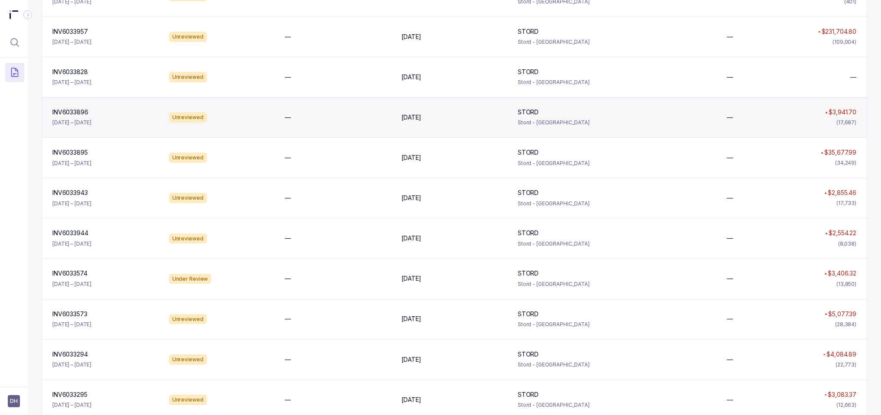
scroll to position [311, 0]
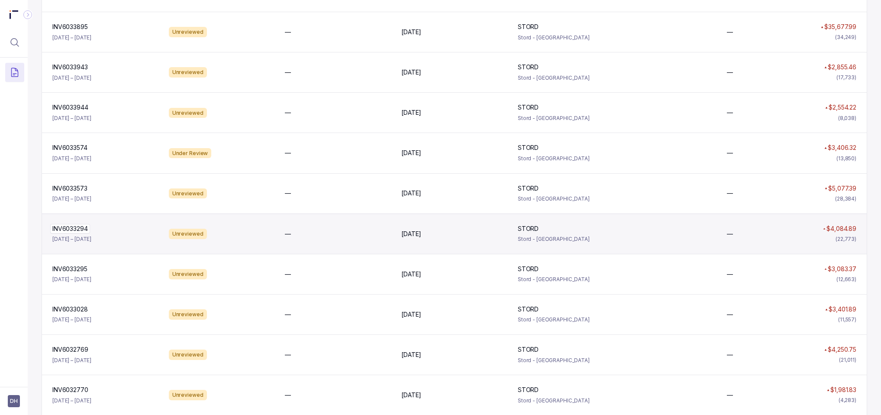
click at [80, 230] on p "INV6033294" at bounding box center [70, 229] width 40 height 10
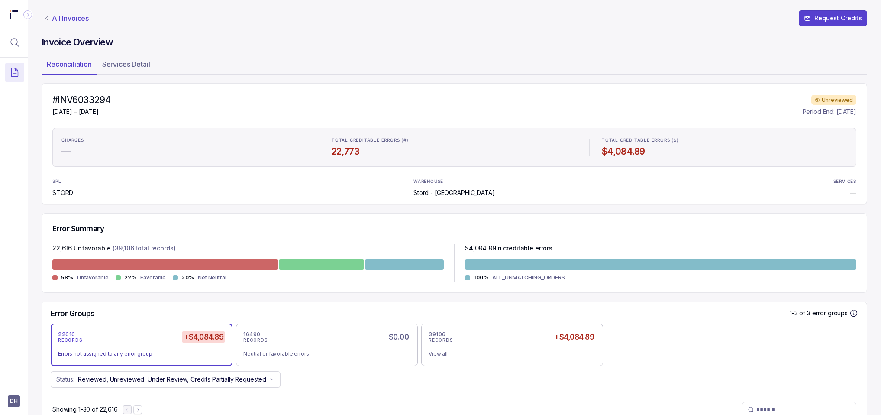
click at [55, 17] on p "All Invoices" at bounding box center [70, 18] width 37 height 9
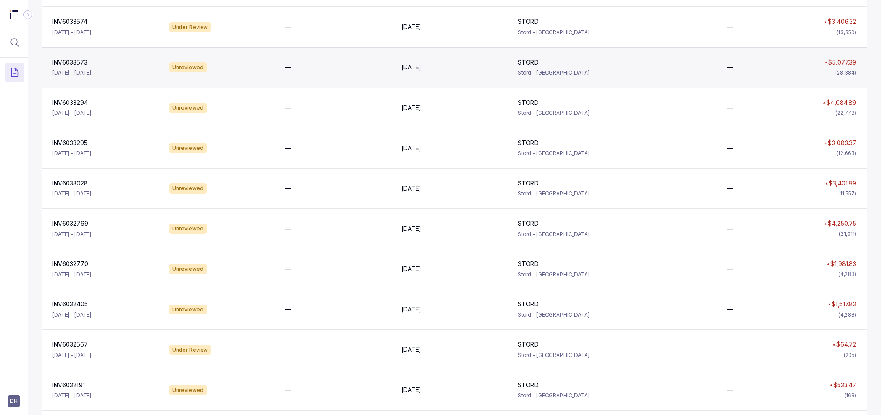
scroll to position [440, 0]
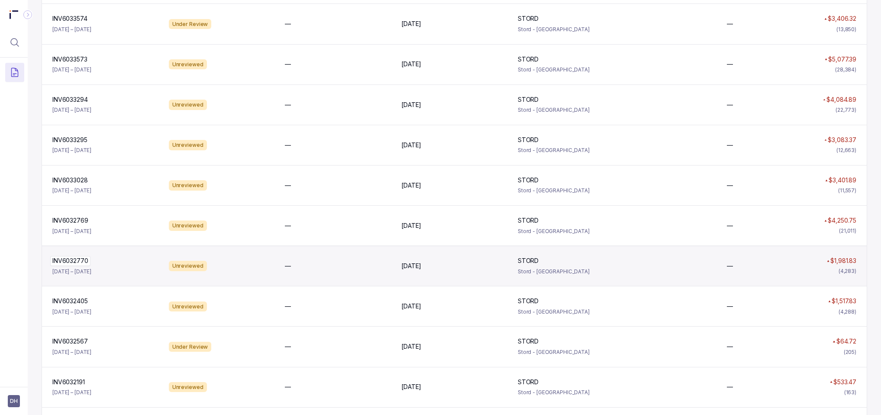
click at [71, 261] on p "INV6032770" at bounding box center [70, 261] width 40 height 10
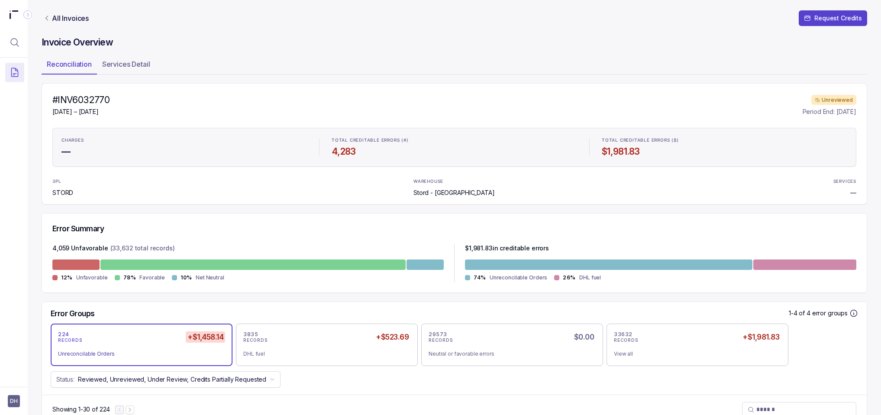
click at [48, 18] on icon "Link All Invoices" at bounding box center [46, 18] width 7 height 7
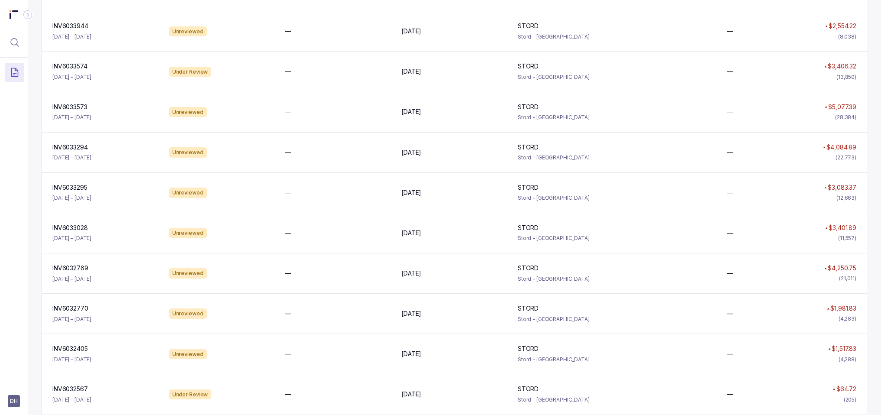
scroll to position [429, 0]
